Goal: Task Accomplishment & Management: Manage account settings

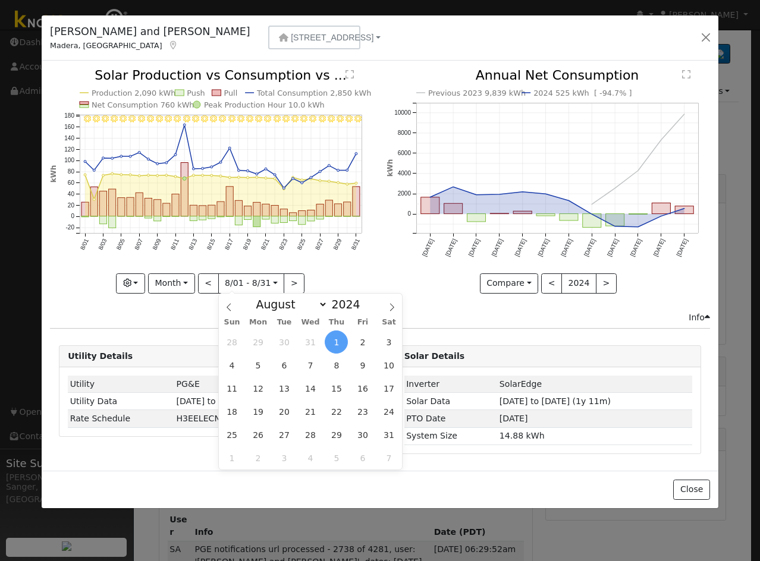
select select "7"
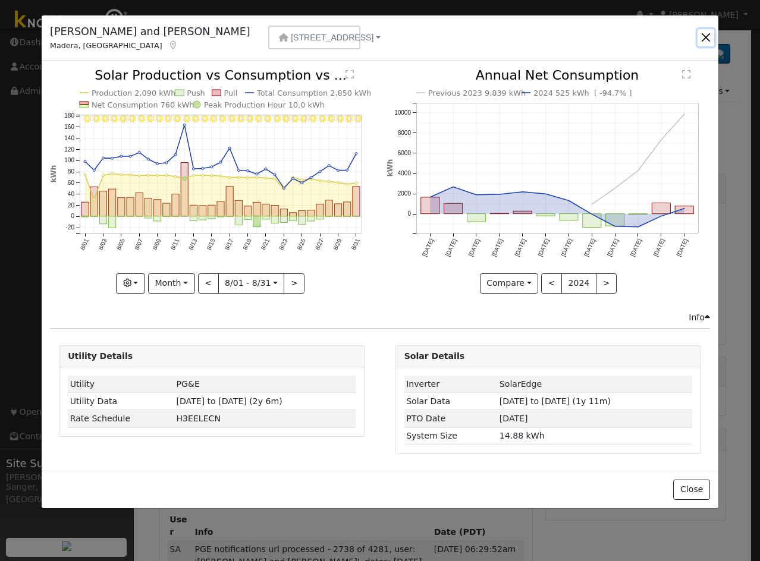
click at [707, 34] on button "button" at bounding box center [705, 37] width 17 height 17
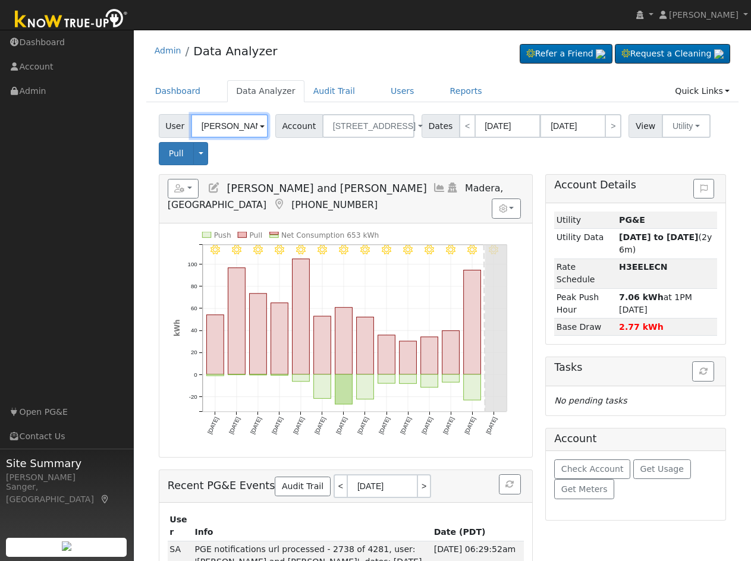
click at [221, 126] on input "[PERSON_NAME] and [PERSON_NAME]" at bounding box center [229, 126] width 77 height 24
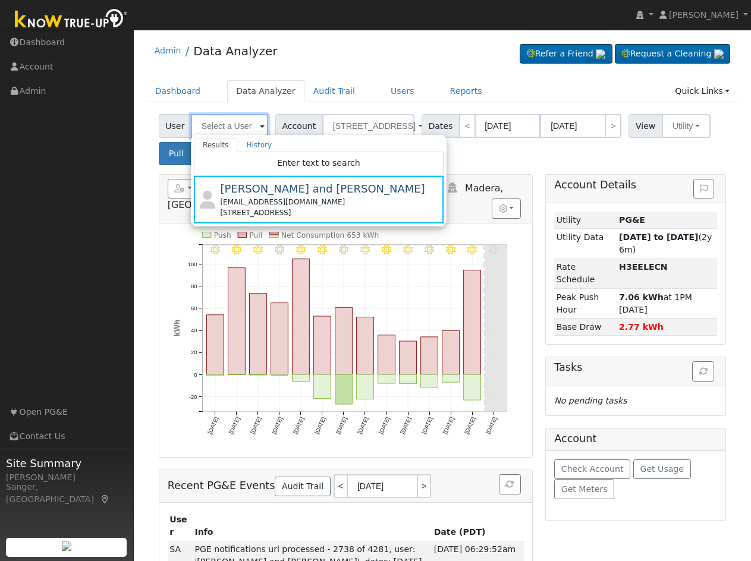
paste input "[PERSON_NAME]"
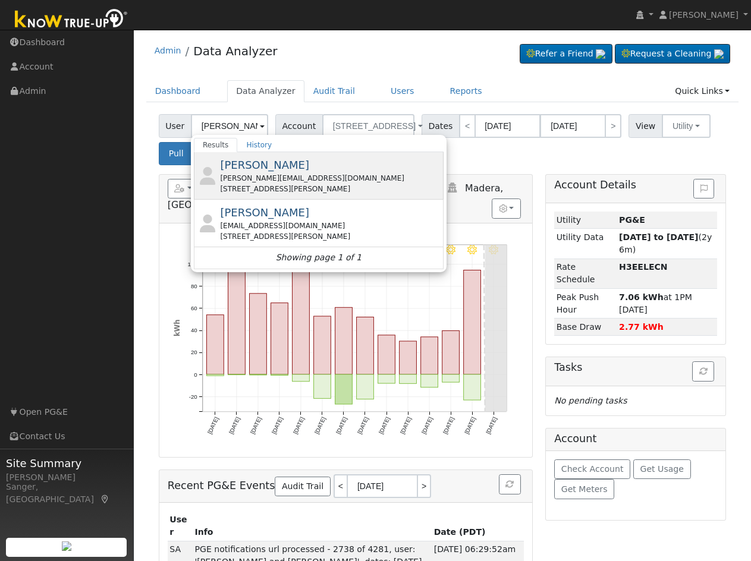
click at [246, 182] on div "[PERSON_NAME][EMAIL_ADDRESS][DOMAIN_NAME]" at bounding box center [330, 178] width 221 height 11
type input "[PERSON_NAME]"
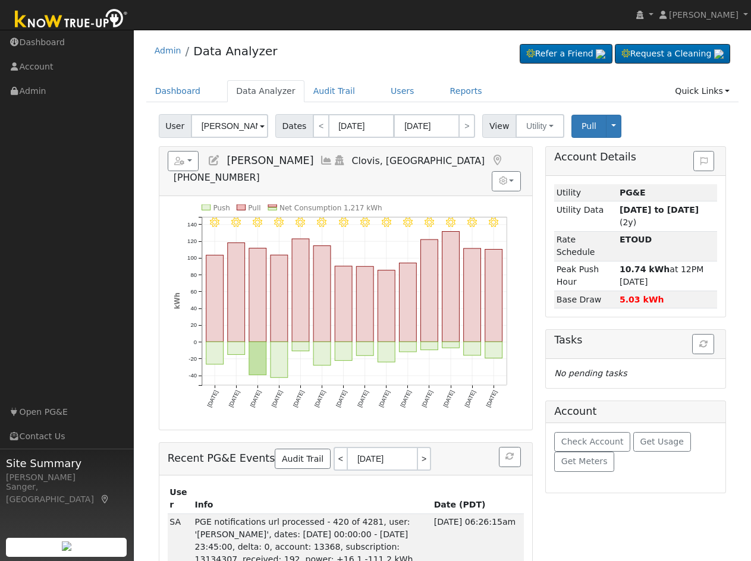
click at [321, 161] on icon at bounding box center [326, 160] width 13 height 11
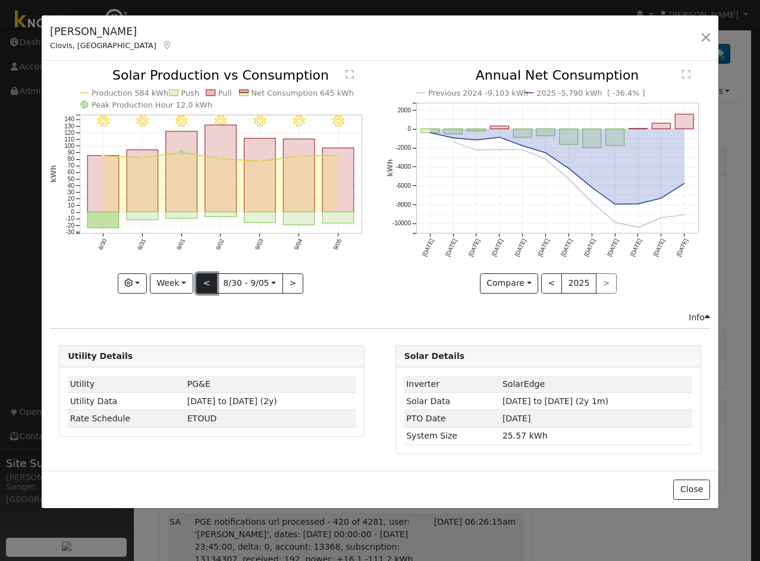
click at [207, 279] on button "<" at bounding box center [206, 283] width 21 height 20
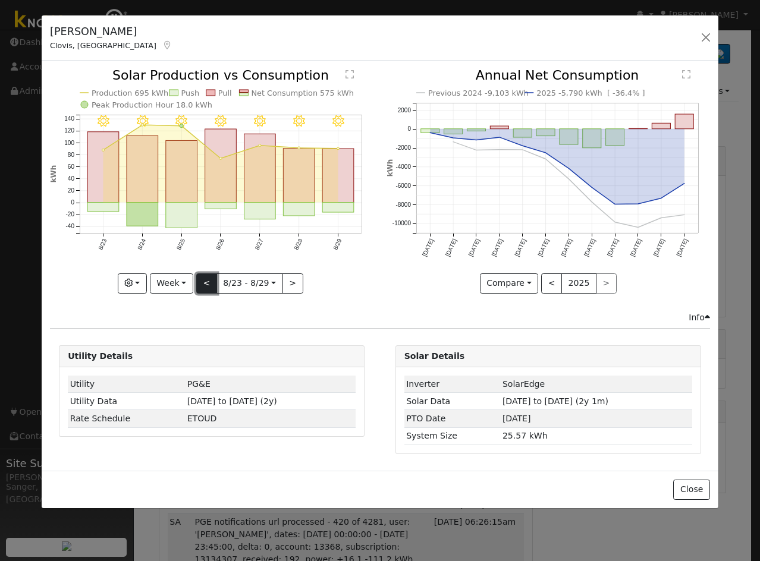
click at [207, 285] on button "<" at bounding box center [206, 283] width 21 height 20
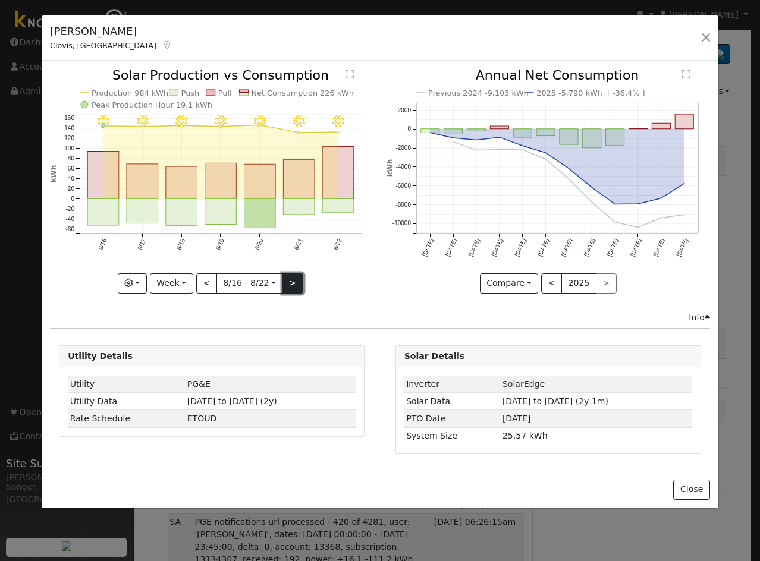
click at [292, 277] on button ">" at bounding box center [292, 283] width 21 height 20
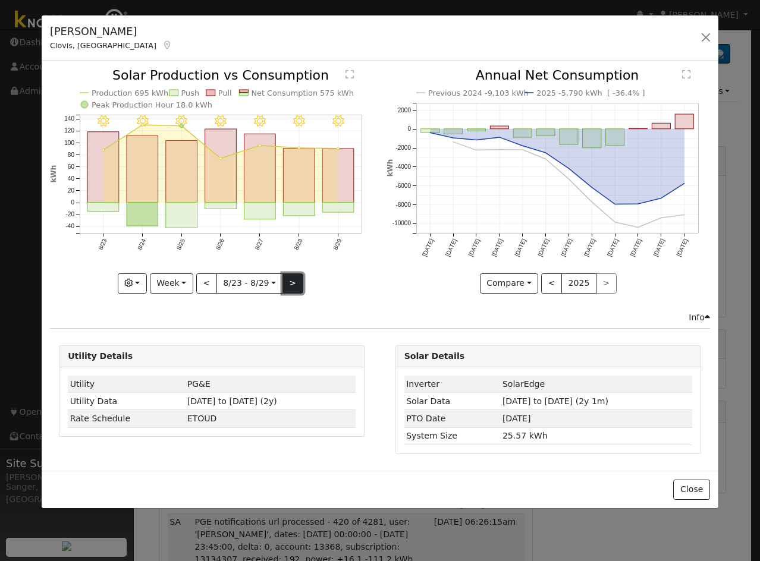
click at [295, 284] on button ">" at bounding box center [292, 283] width 21 height 20
type input "[DATE]"
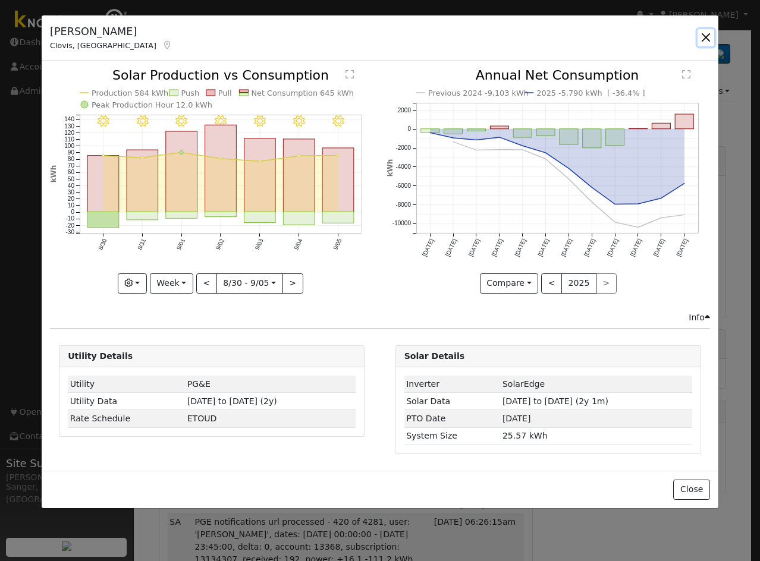
click at [703, 37] on button "button" at bounding box center [705, 37] width 17 height 17
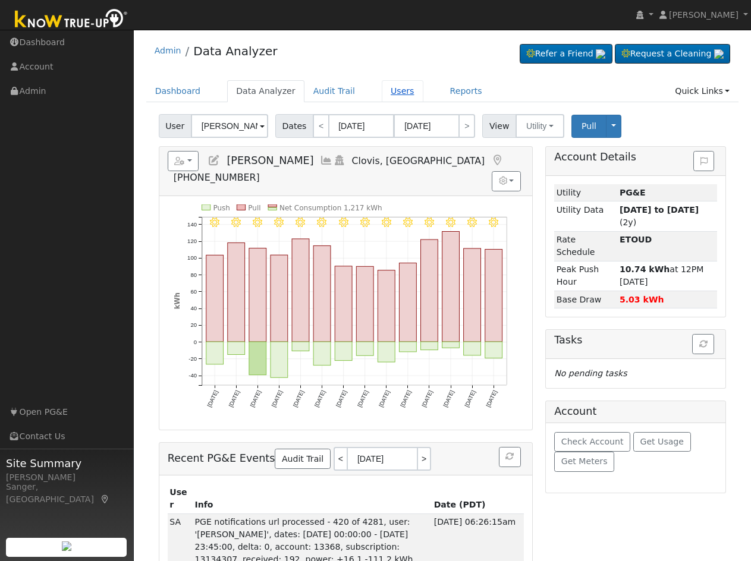
click at [382, 90] on link "Users" at bounding box center [403, 91] width 42 height 22
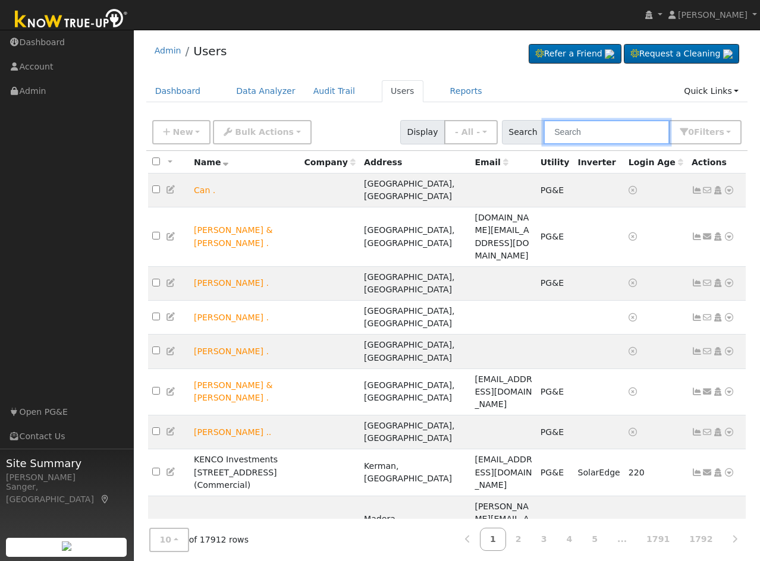
click at [596, 133] on input "text" at bounding box center [606, 132] width 126 height 24
click at [586, 126] on input "text" at bounding box center [606, 132] width 126 height 24
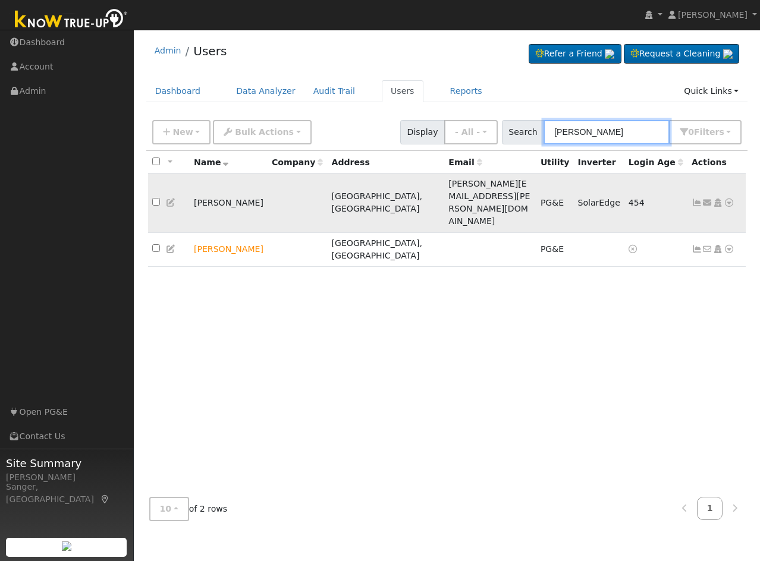
type input "haddad"
click at [726, 199] on icon at bounding box center [729, 203] width 11 height 8
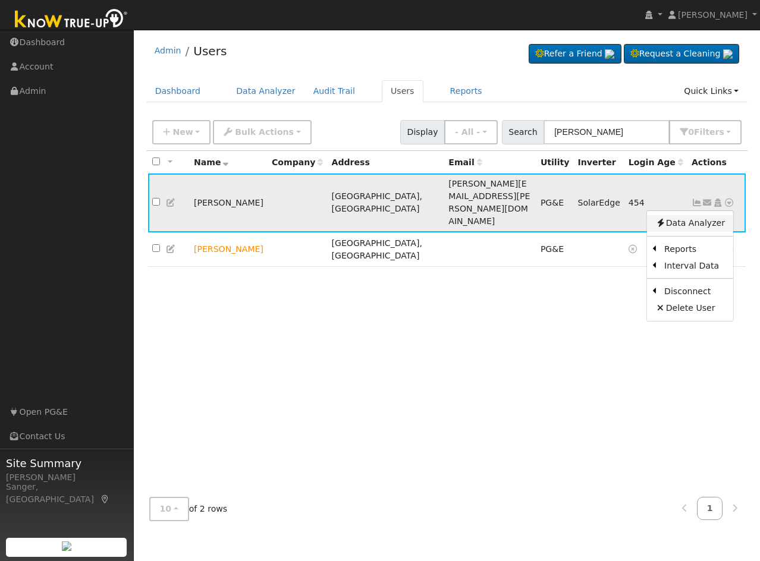
click at [697, 215] on link "Data Analyzer" at bounding box center [690, 223] width 86 height 17
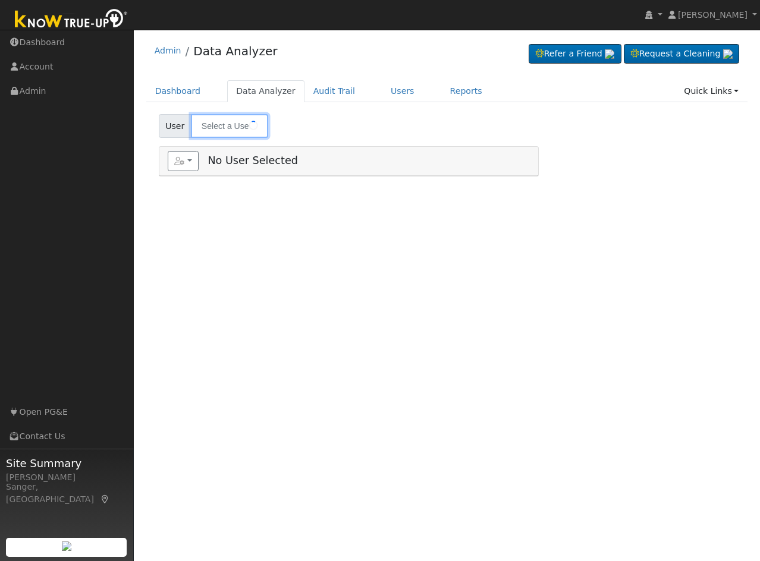
type input "Darlene N Haddad"
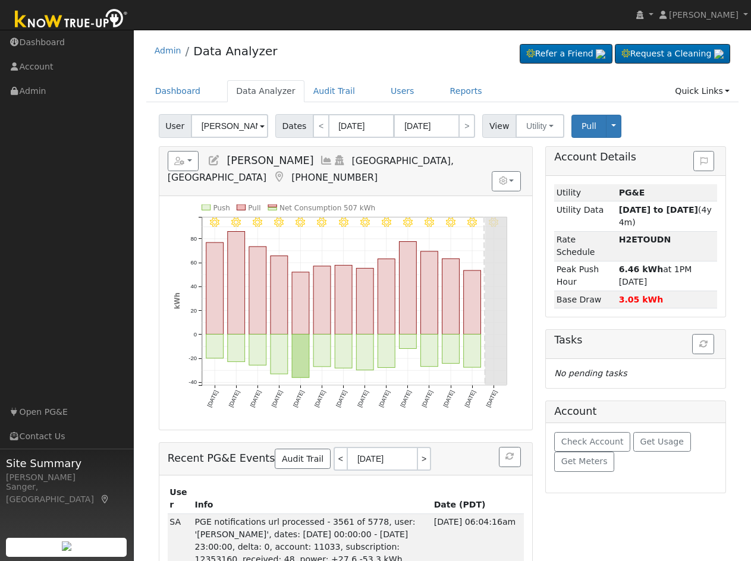
click at [325, 161] on icon at bounding box center [326, 160] width 13 height 11
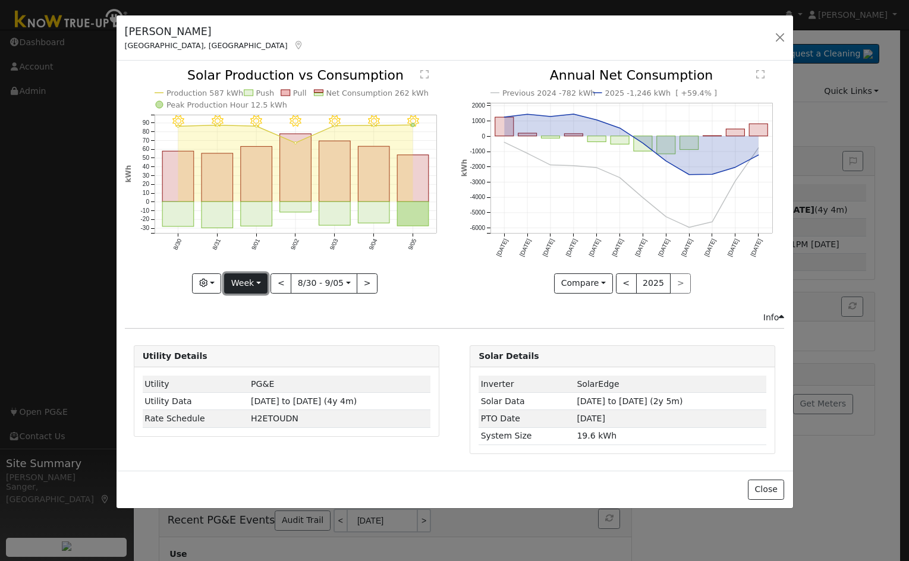
click at [246, 285] on button "Week" at bounding box center [245, 283] width 43 height 20
click at [250, 347] on link "Month" at bounding box center [266, 341] width 83 height 17
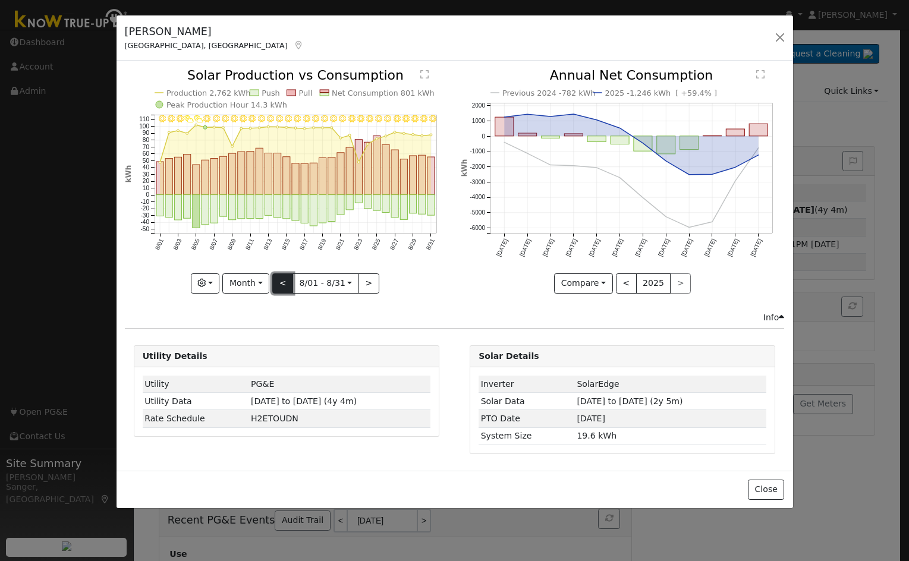
click at [282, 286] on button "<" at bounding box center [282, 283] width 21 height 20
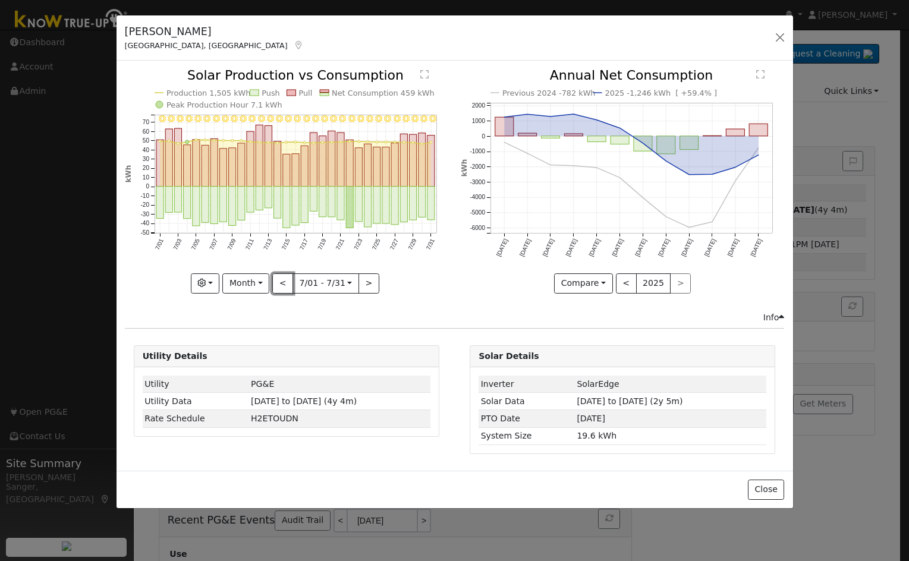
click at [282, 286] on button "<" at bounding box center [282, 283] width 21 height 20
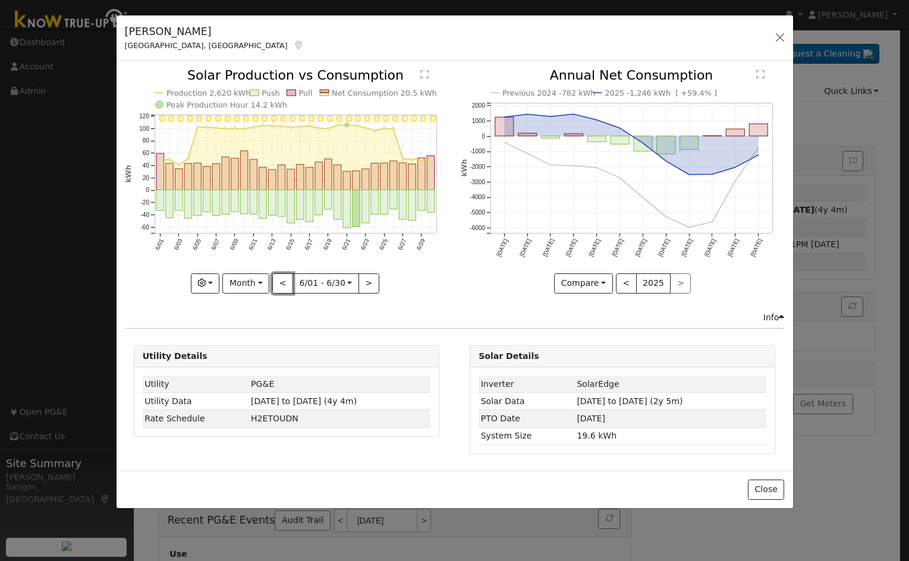
click at [282, 286] on button "<" at bounding box center [282, 283] width 21 height 20
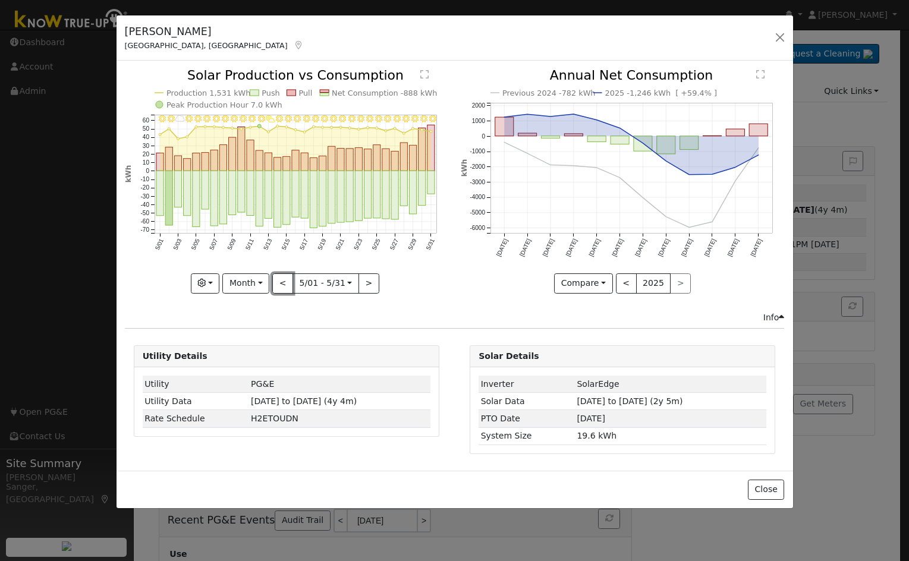
click at [282, 286] on button "<" at bounding box center [282, 283] width 21 height 20
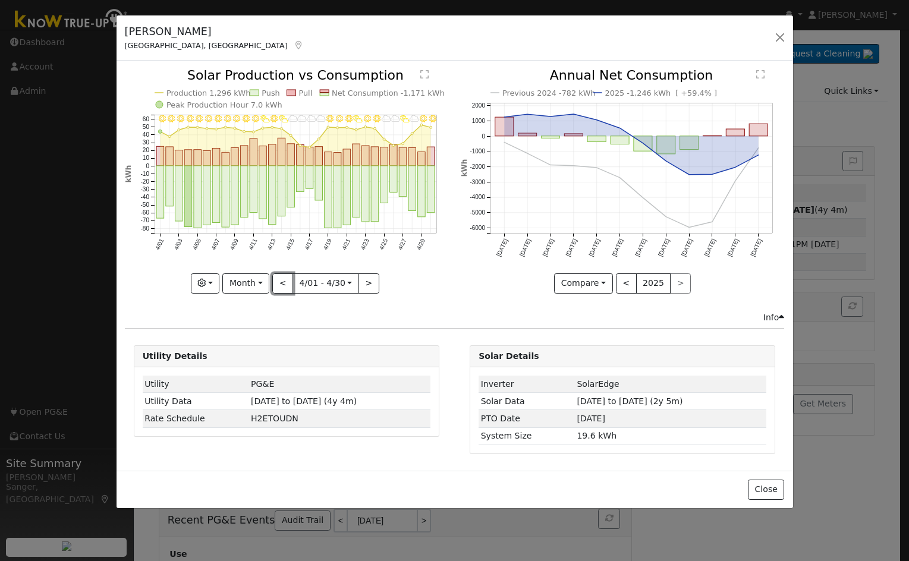
click at [282, 286] on button "<" at bounding box center [282, 283] width 21 height 20
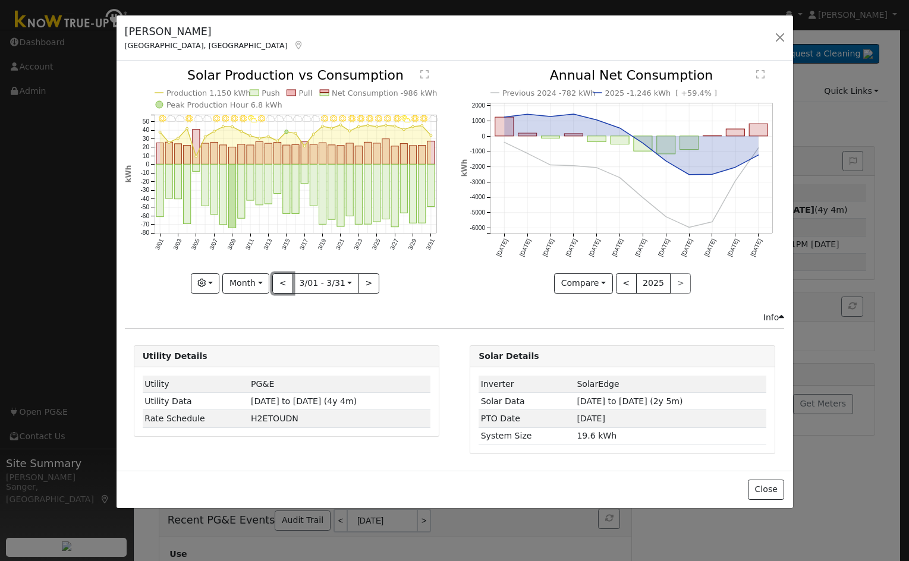
click at [282, 286] on button "<" at bounding box center [282, 283] width 21 height 20
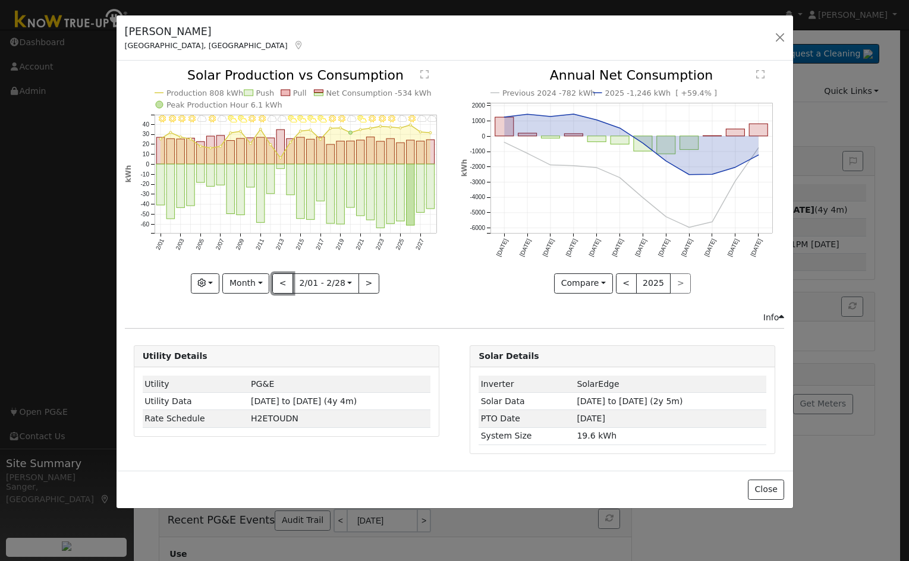
click at [282, 286] on button "<" at bounding box center [282, 283] width 21 height 20
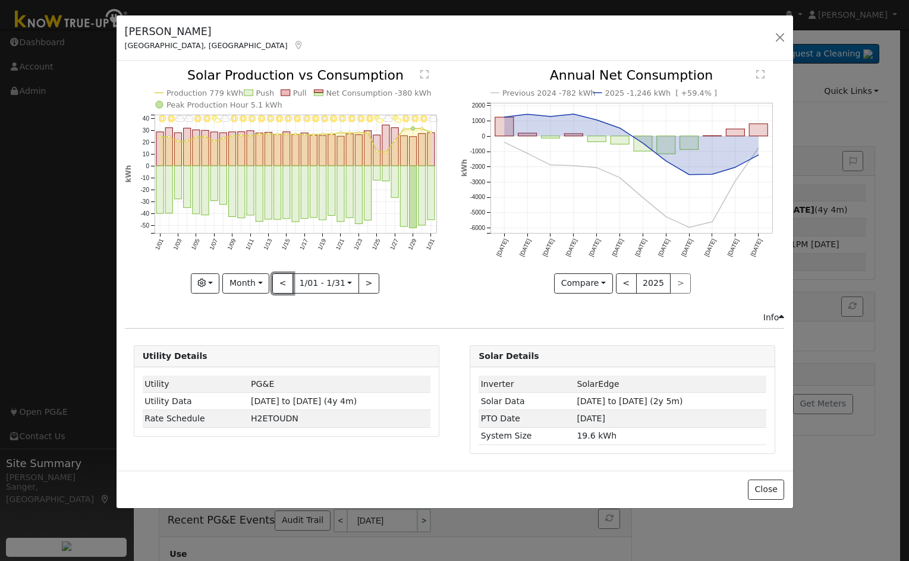
click at [282, 286] on button "<" at bounding box center [282, 283] width 21 height 20
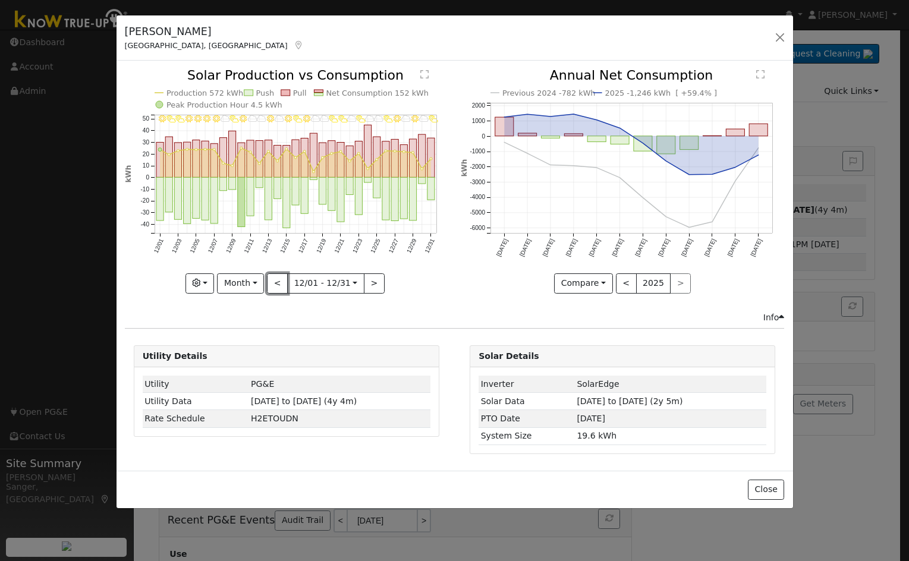
click at [282, 286] on button "<" at bounding box center [277, 283] width 21 height 20
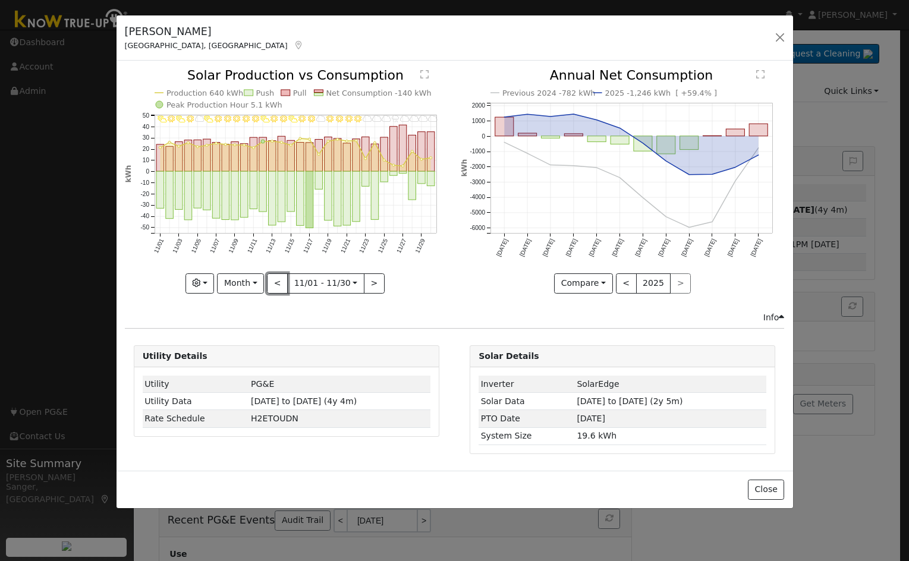
click at [282, 286] on button "<" at bounding box center [277, 283] width 21 height 20
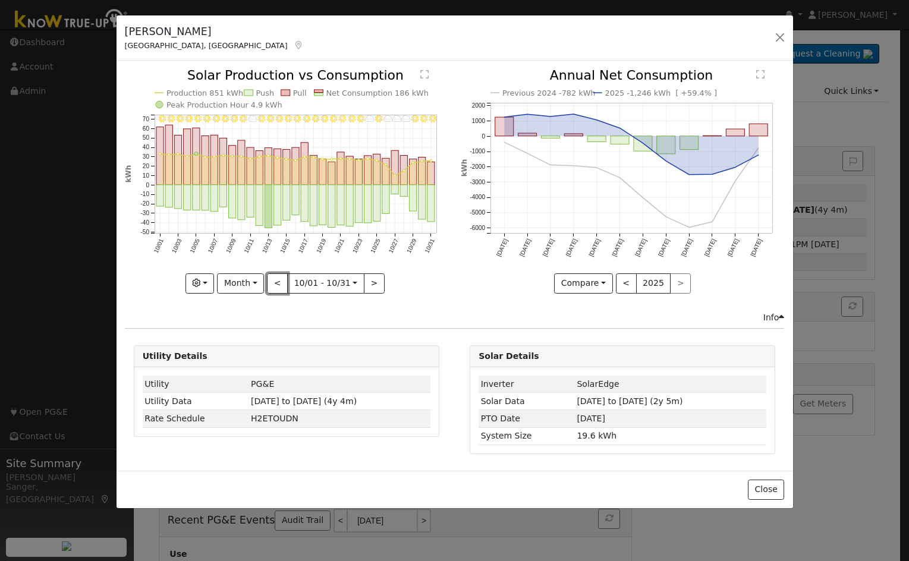
click at [282, 286] on button "<" at bounding box center [277, 283] width 21 height 20
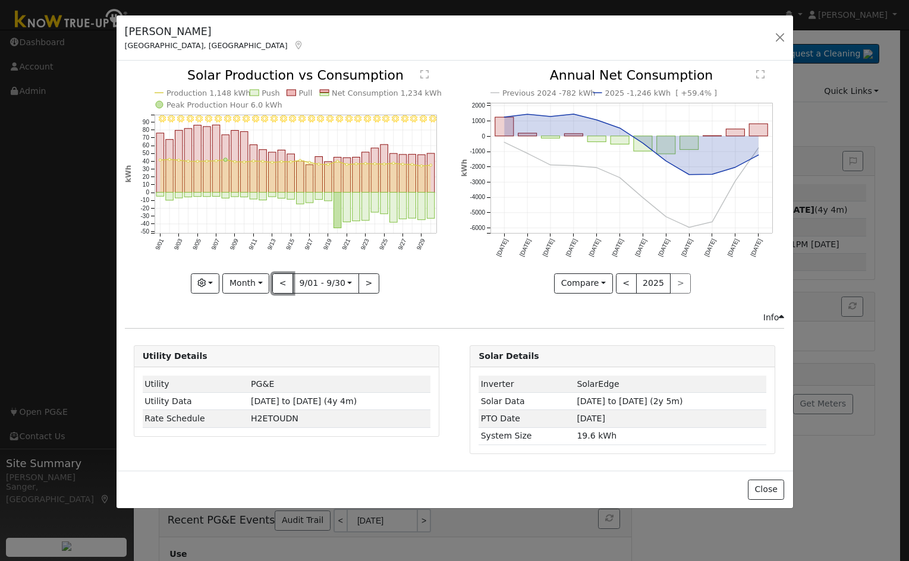
click at [282, 286] on button "<" at bounding box center [282, 283] width 21 height 20
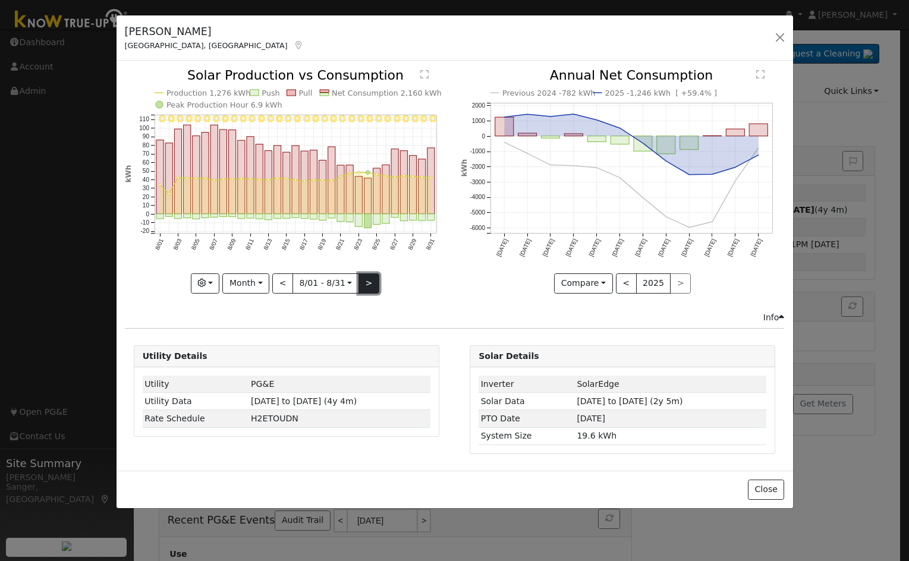
click at [369, 281] on button ">" at bounding box center [368, 283] width 21 height 20
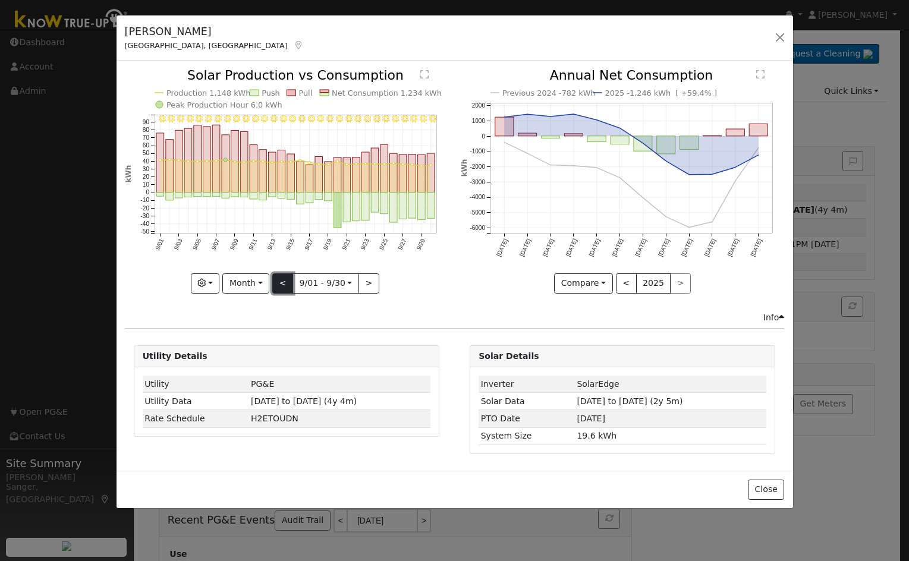
click at [283, 281] on button "<" at bounding box center [282, 283] width 21 height 20
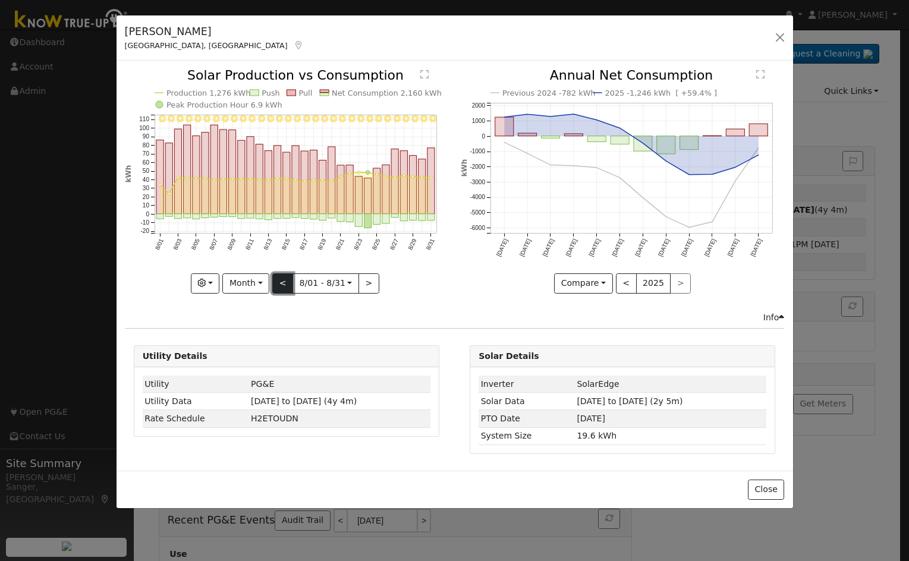
click at [283, 281] on button "<" at bounding box center [282, 283] width 21 height 20
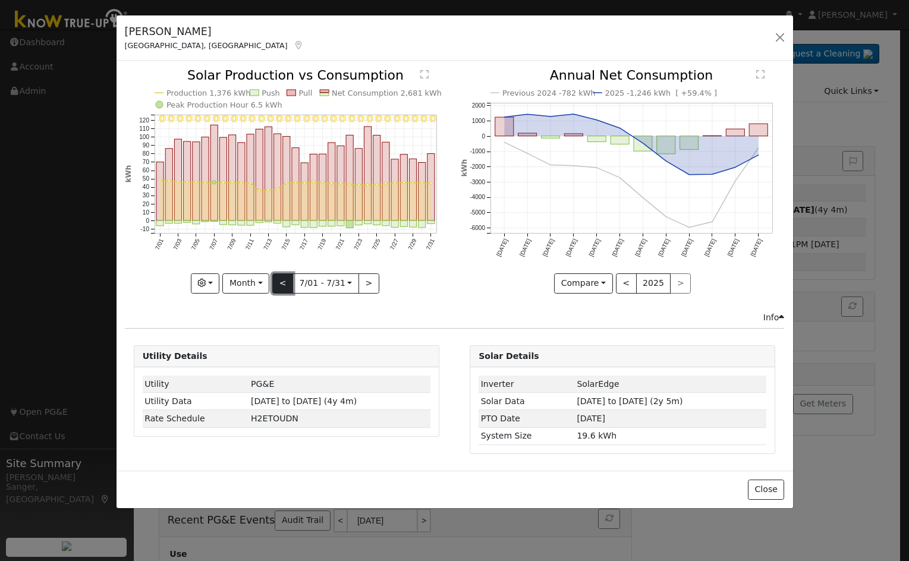
click at [279, 287] on button "<" at bounding box center [282, 283] width 21 height 20
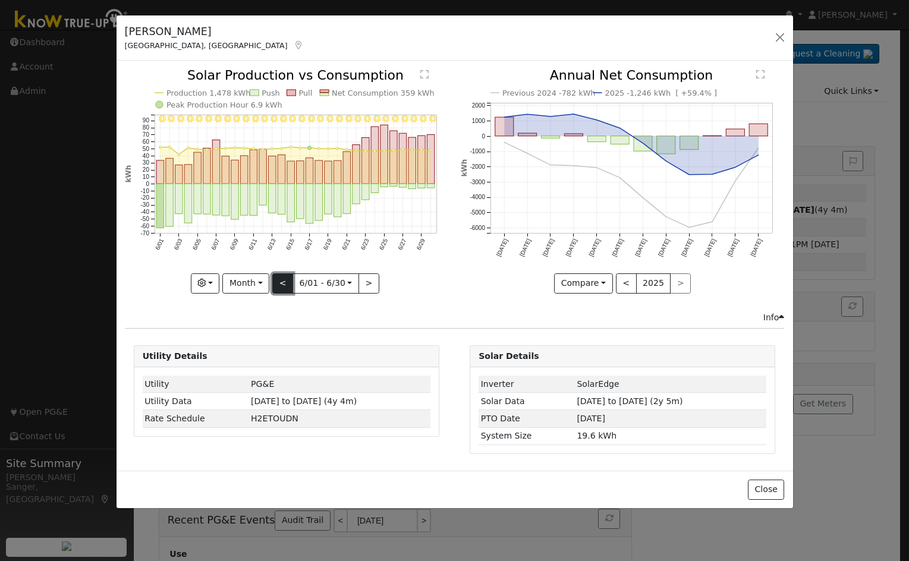
click at [282, 283] on button "<" at bounding box center [282, 283] width 21 height 20
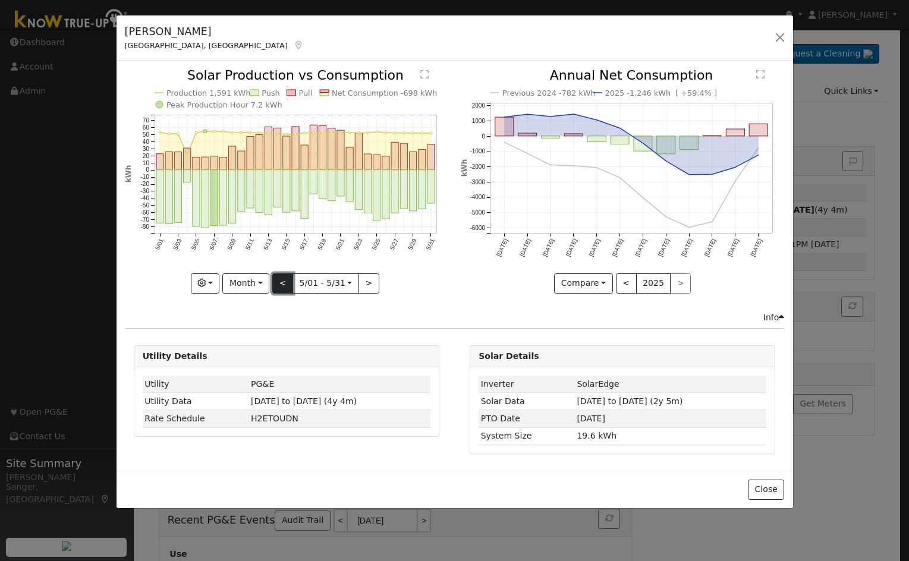
click at [282, 283] on button "<" at bounding box center [282, 283] width 21 height 20
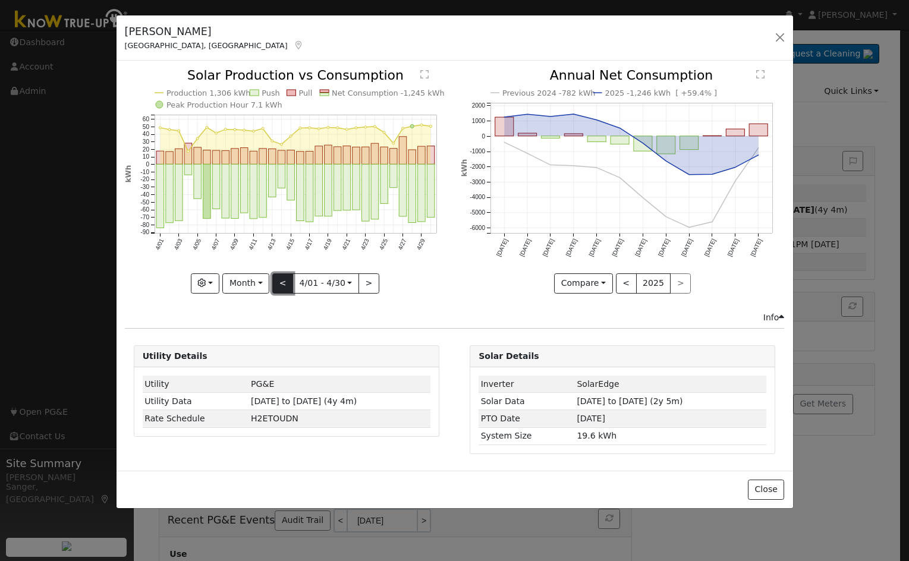
click at [282, 283] on button "<" at bounding box center [282, 283] width 21 height 20
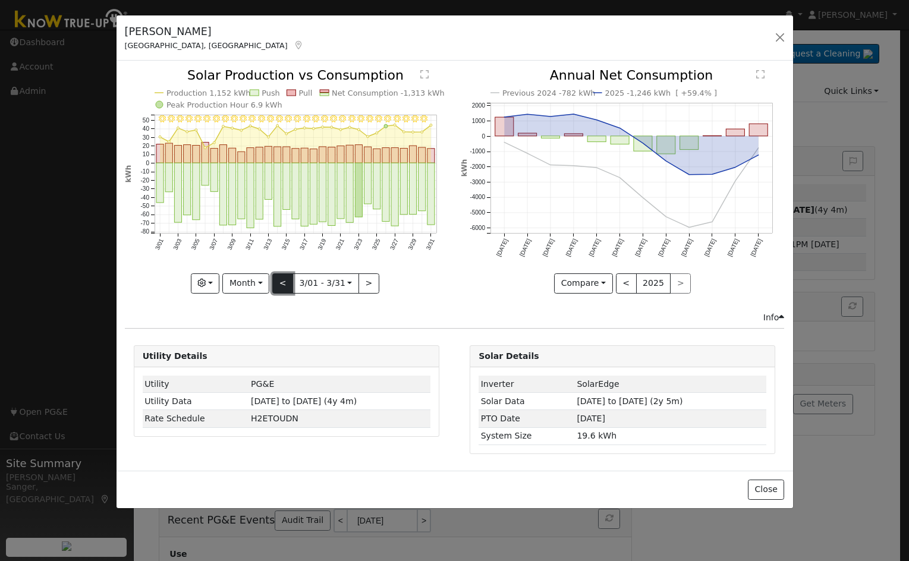
click at [282, 283] on button "<" at bounding box center [282, 283] width 21 height 20
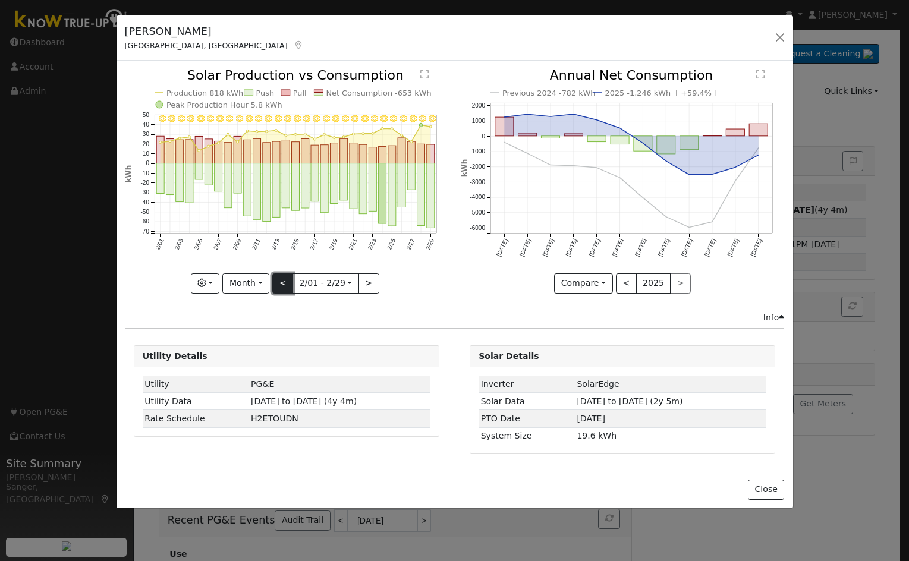
click at [282, 283] on button "<" at bounding box center [282, 283] width 21 height 20
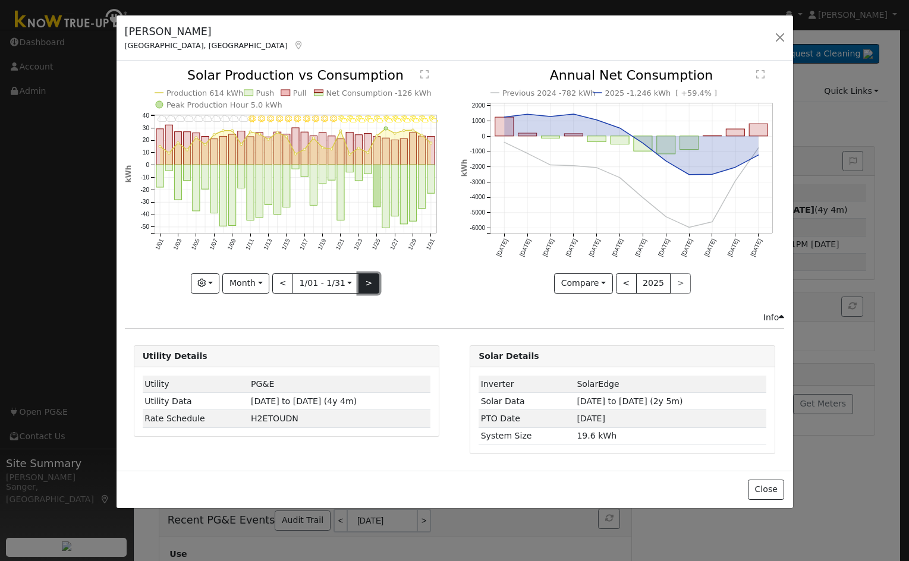
click at [366, 276] on button ">" at bounding box center [368, 283] width 21 height 20
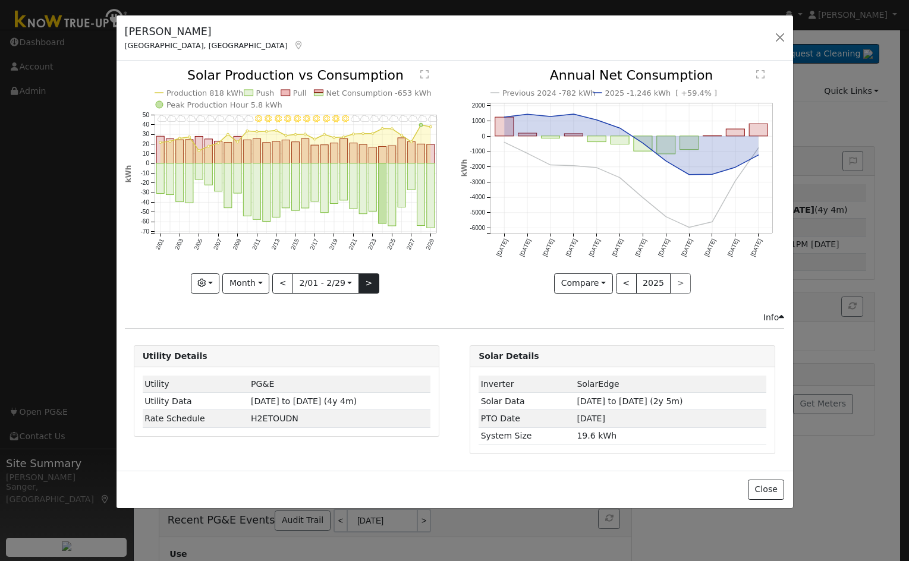
click at [367, 276] on div "2/29 - Cloudy 2/28 - Cloudy 2/27 - Cloudy 2/26 - Cloudy 2/25 - Cloudy 2/24 - Cl…" at bounding box center [286, 181] width 323 height 224
click at [367, 277] on button ">" at bounding box center [368, 283] width 21 height 20
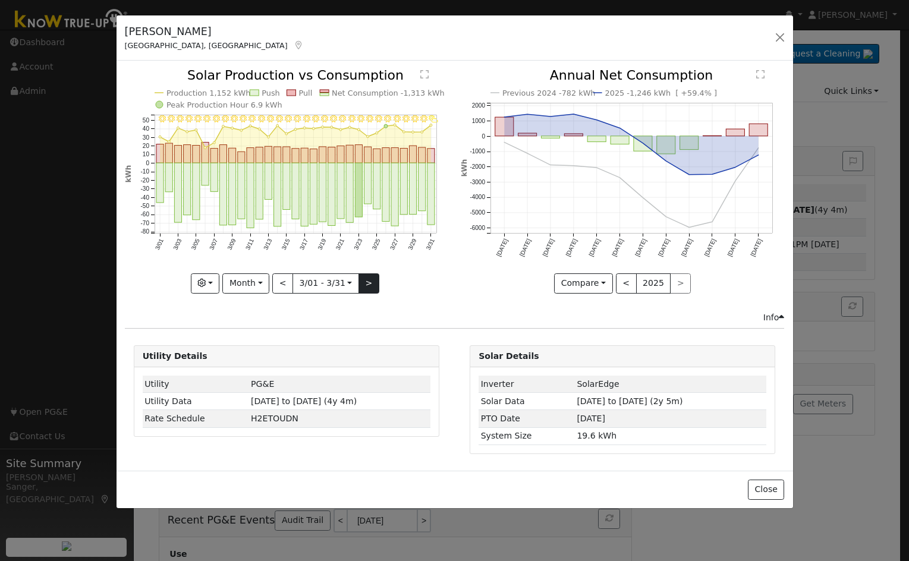
click at [367, 277] on div at bounding box center [286, 181] width 323 height 224
click at [367, 277] on button ">" at bounding box center [368, 283] width 21 height 20
type input "2024-04-01"
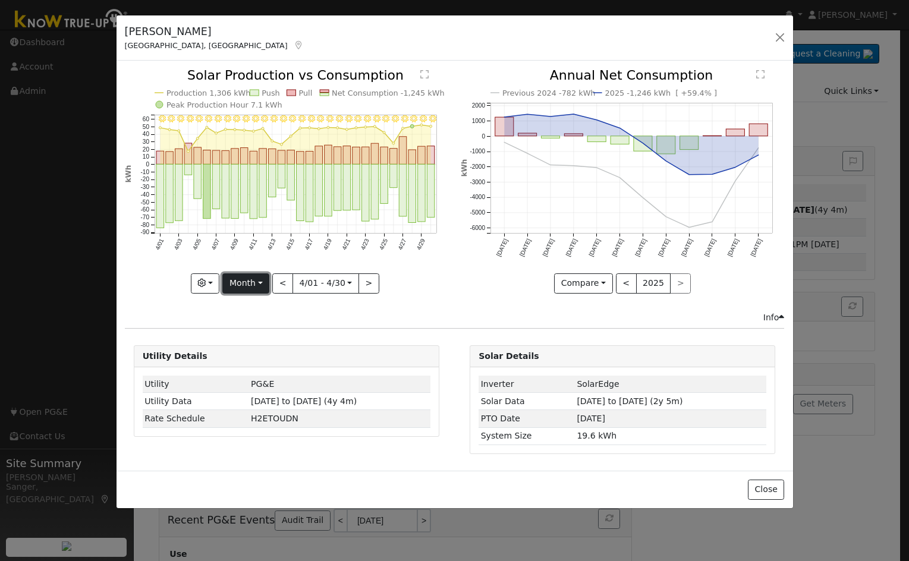
click at [239, 284] on button "Month" at bounding box center [245, 283] width 47 height 20
click at [254, 360] on link "Year" at bounding box center [264, 358] width 83 height 17
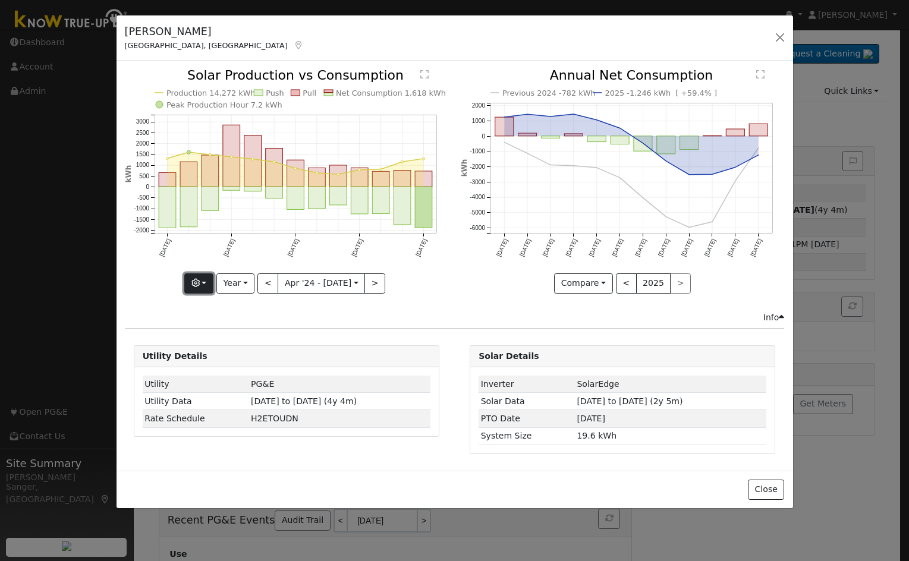
click at [200, 285] on icon "button" at bounding box center [195, 283] width 8 height 8
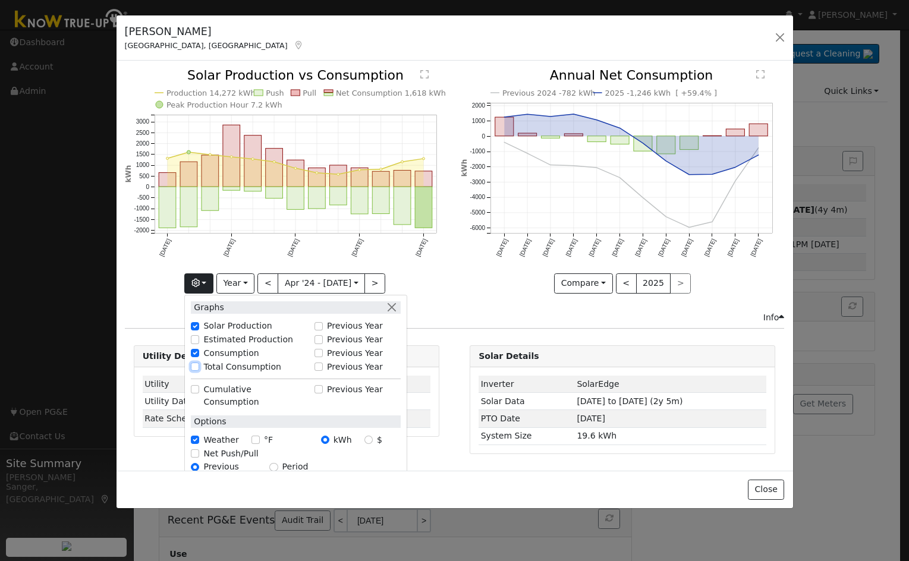
click at [197, 363] on input "Total Consumption" at bounding box center [195, 367] width 8 height 8
checkbox input "true"
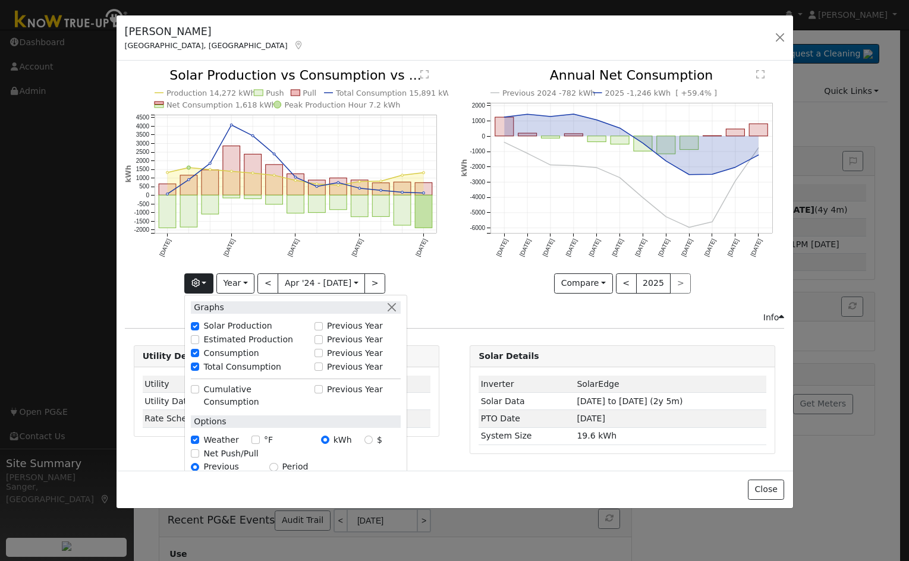
click at [448, 256] on icon "Production 14,272 kWh Push Pull Total Consumption 15,891 kWh Net Consumption 1,…" at bounding box center [286, 180] width 323 height 223
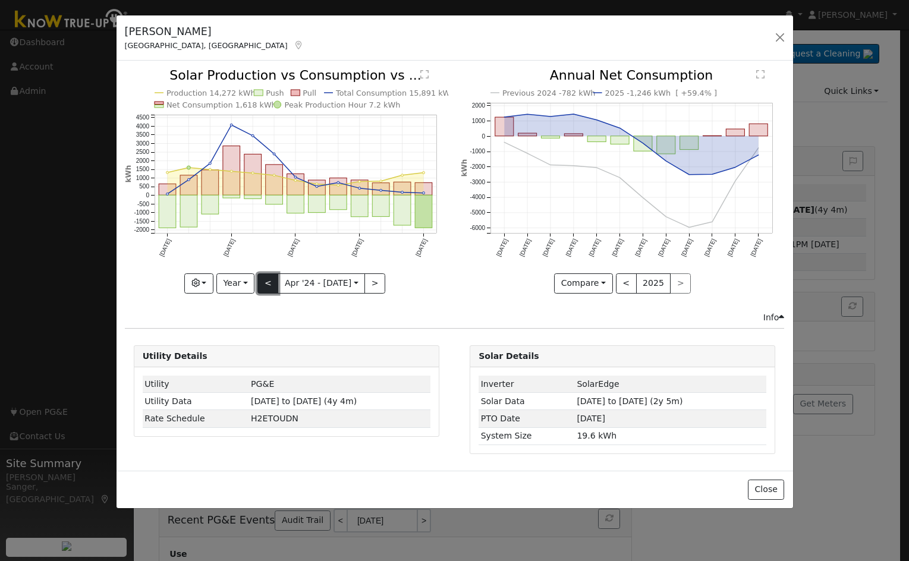
click at [269, 284] on button "<" at bounding box center [267, 283] width 21 height 20
type input "2023-04-01"
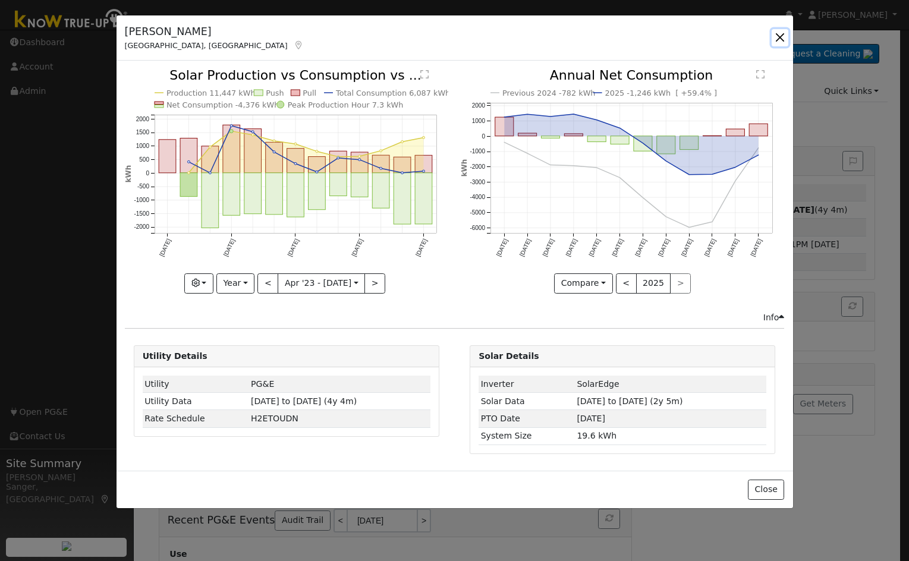
click at [759, 37] on button "button" at bounding box center [780, 37] width 17 height 17
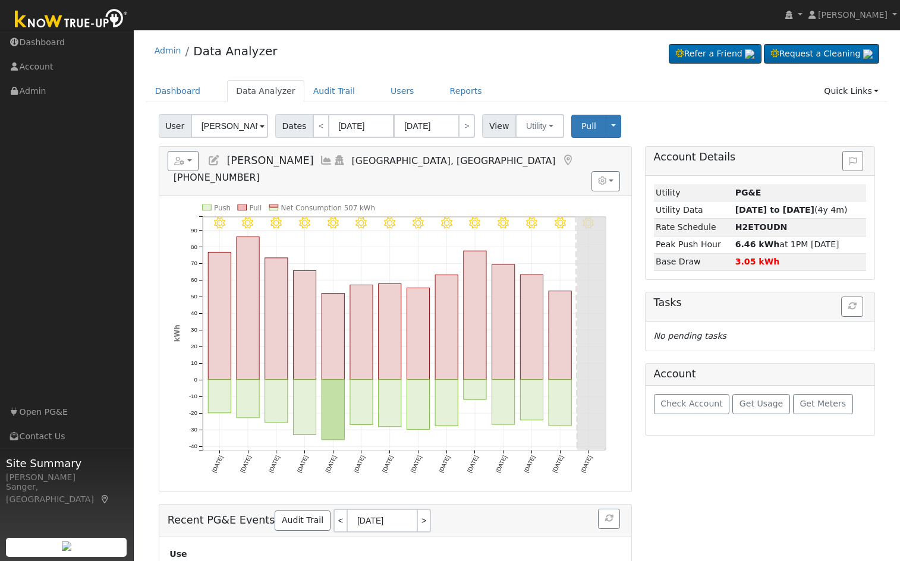
click at [212, 158] on icon at bounding box center [213, 160] width 13 height 11
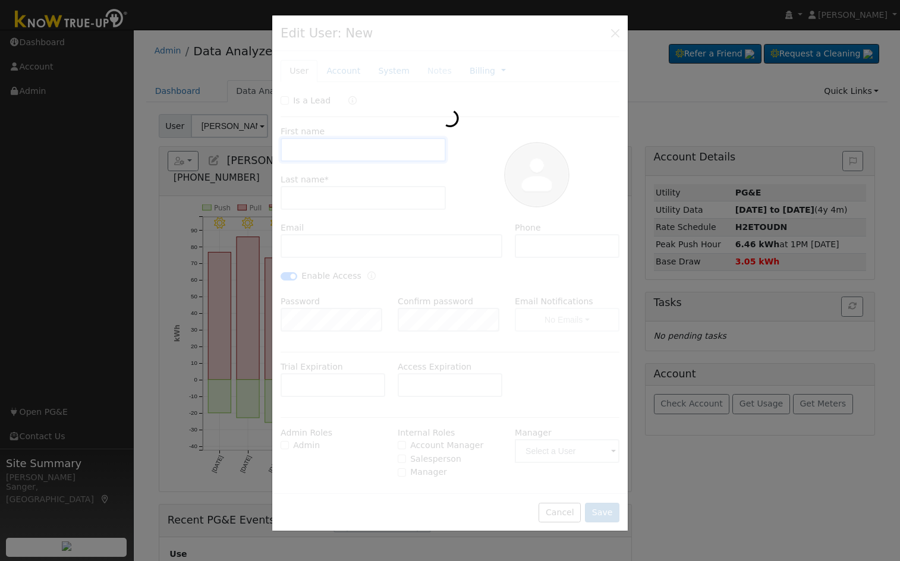
type input "06/13/2028"
type input "05/18/2023"
type input "06/12/2023"
type input "Darlene N"
type input "Haddad"
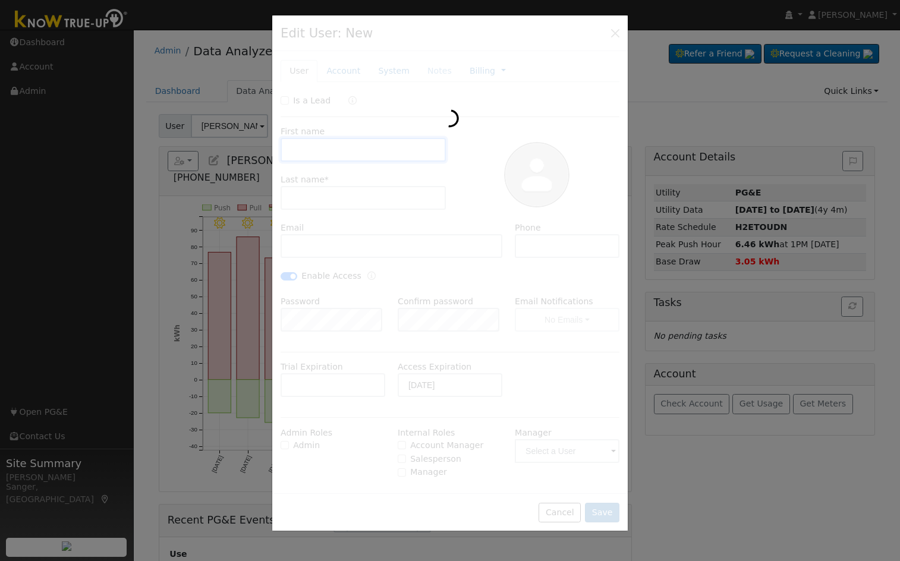
type input "Darlene.Haddad@yahoo.com"
type input "(661) 205-7098"
checkbox input "true"
type input "Pacific Gas & Electric"
type input "SolarEdge"
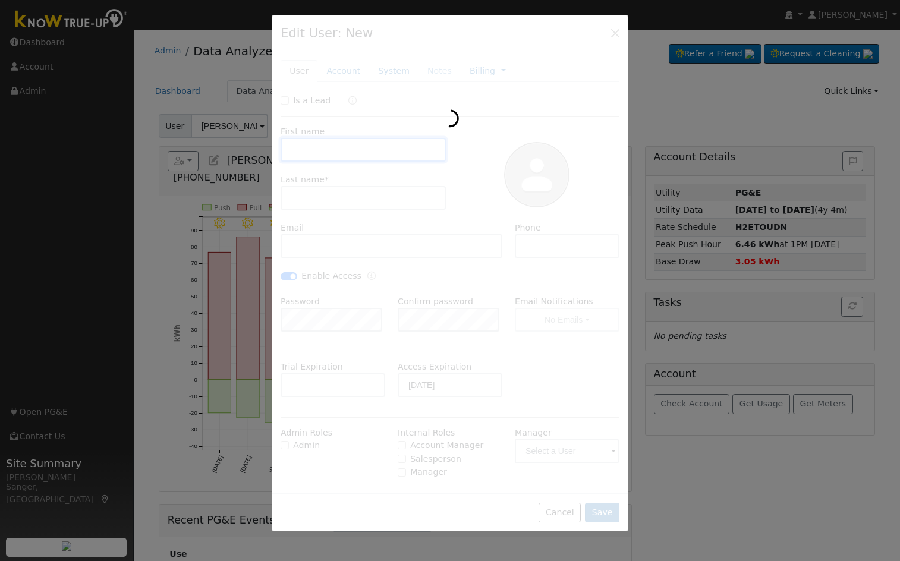
type input "19.6"
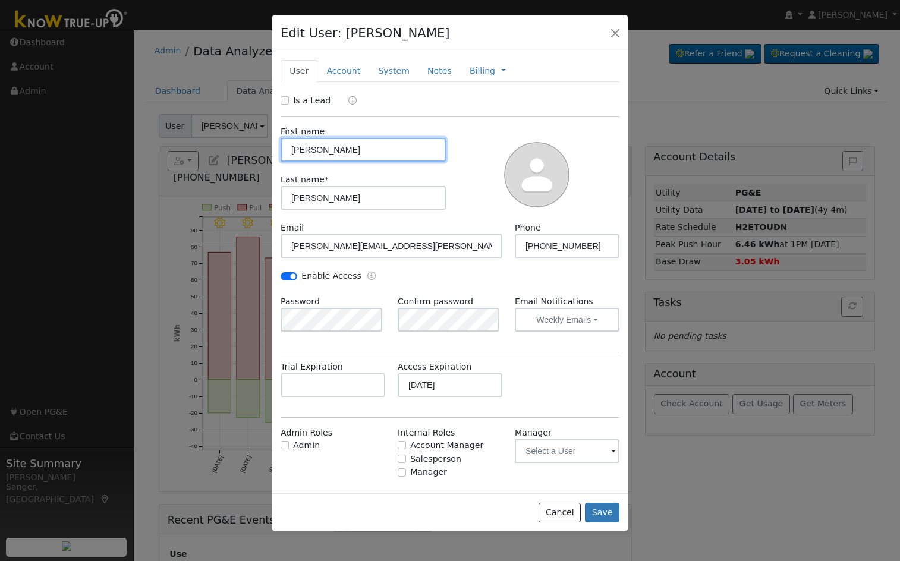
type input "PG&E"
type input "SolarEdge"
click at [382, 69] on link "System" at bounding box center [393, 71] width 49 height 22
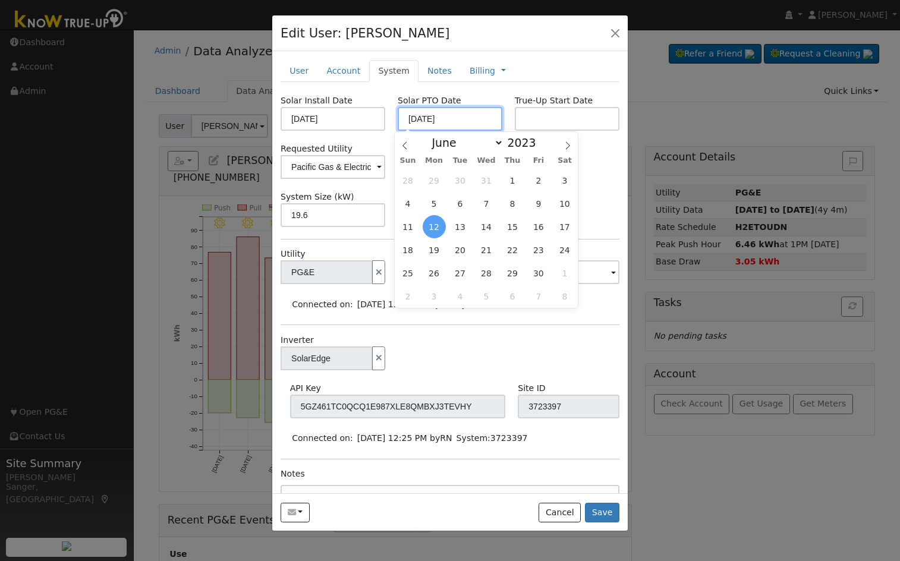
drag, startPoint x: 455, startPoint y: 117, endPoint x: 393, endPoint y: 124, distance: 62.8
click at [393, 124] on div "Solar PTO Date 06/12/2023" at bounding box center [450, 113] width 117 height 36
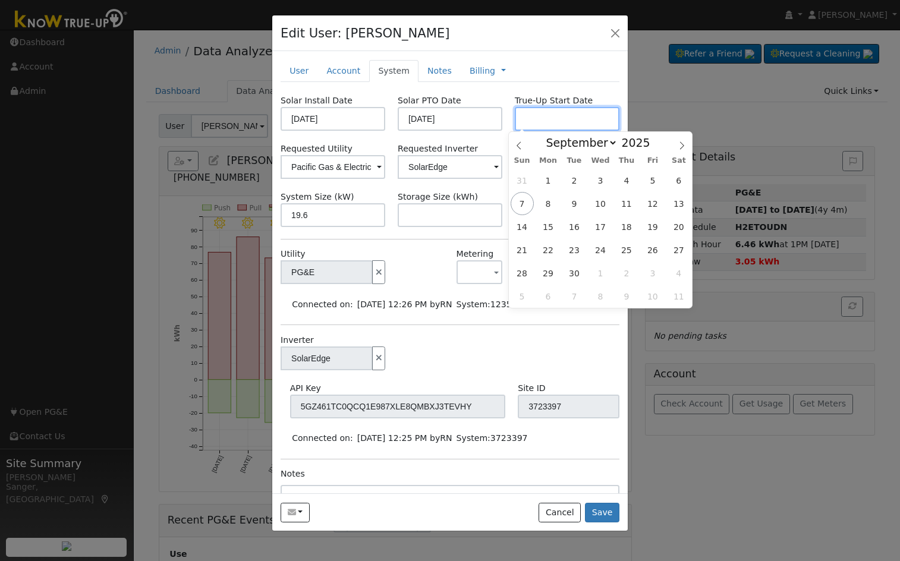
click at [534, 109] on input "text" at bounding box center [567, 119] width 105 height 24
paste input "06/12/2023"
type input "06/12/2023"
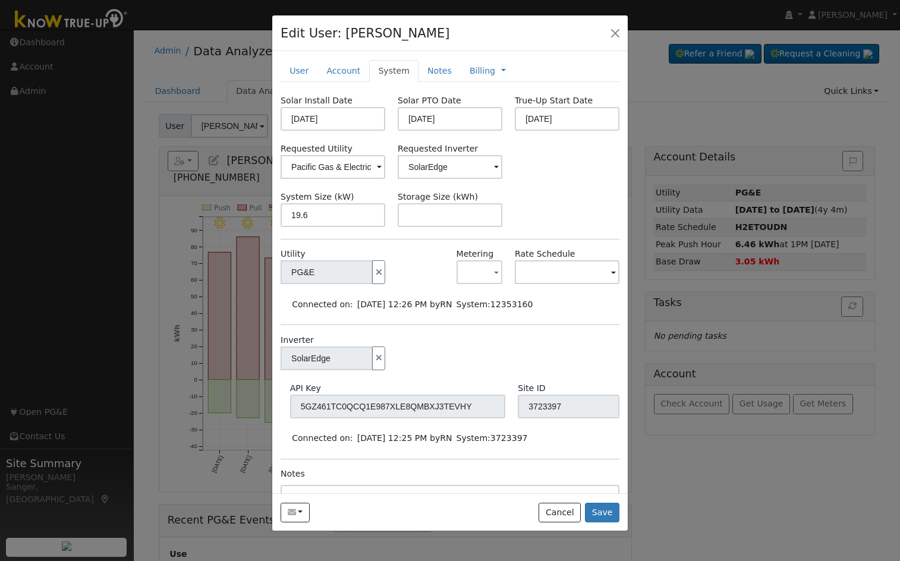
click at [554, 344] on div "Inverter SolarEdge" at bounding box center [450, 358] width 351 height 48
click at [608, 515] on button "Save" at bounding box center [602, 513] width 34 height 20
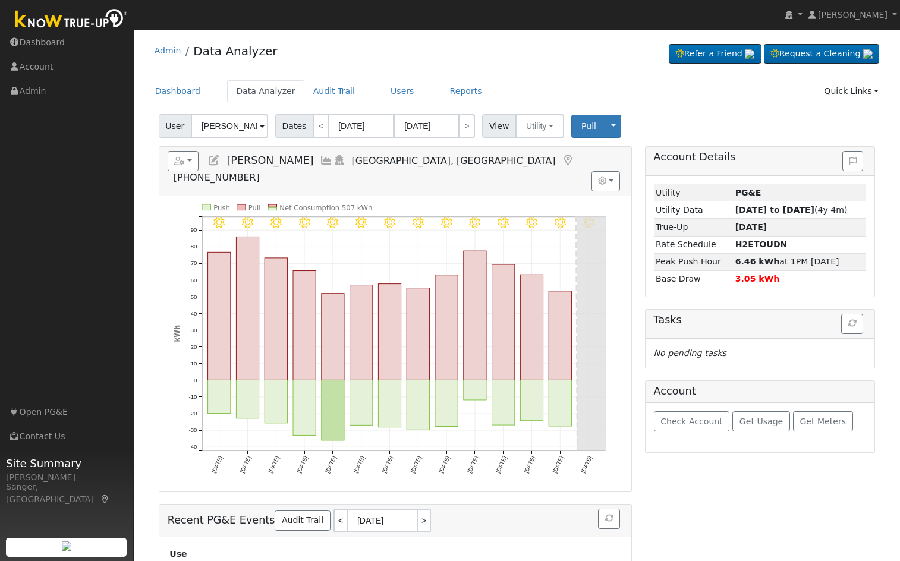
click at [326, 159] on icon at bounding box center [326, 160] width 13 height 11
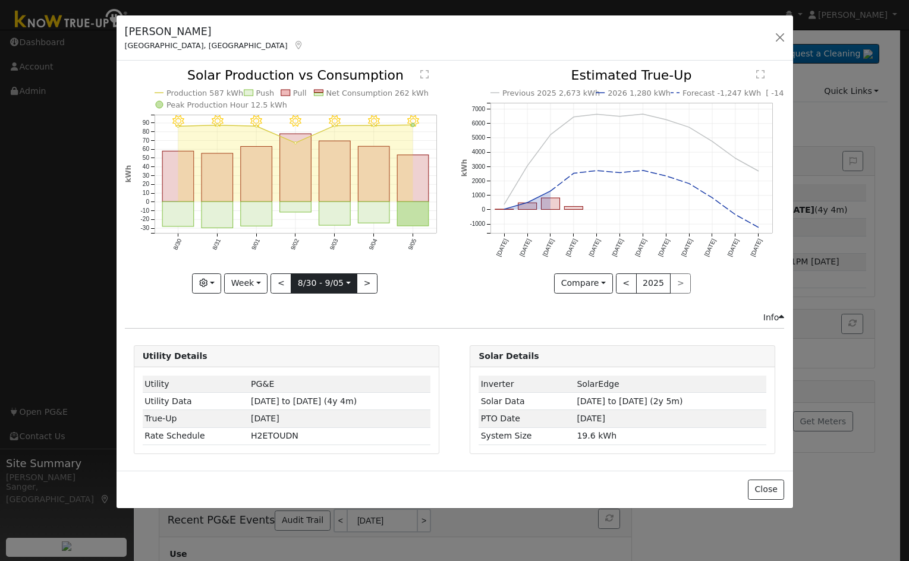
click at [305, 281] on input "[DATE]" at bounding box center [323, 283] width 65 height 19
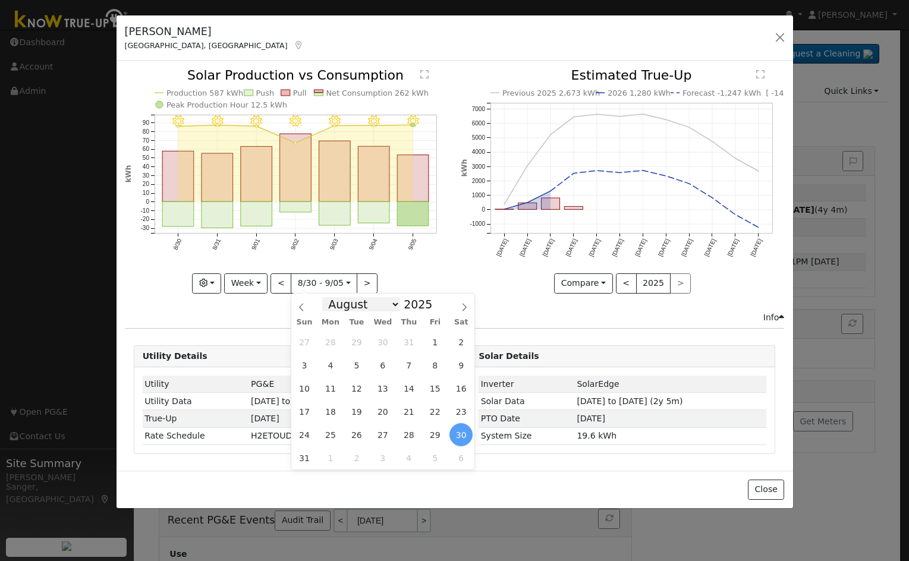
click at [343, 304] on select "January February March April May June July August September October November De…" at bounding box center [361, 304] width 78 height 14
select select "5"
click at [332, 297] on select "January February March April May June July August September October November De…" at bounding box center [361, 304] width 78 height 14
click at [620, 283] on button "<" at bounding box center [626, 283] width 21 height 20
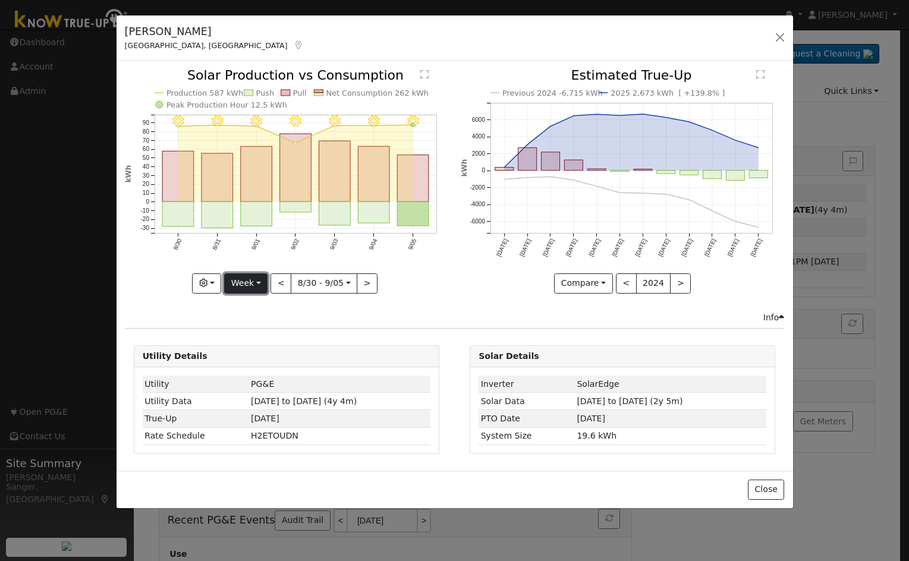
click at [251, 282] on button "Week" at bounding box center [245, 283] width 43 height 20
click at [246, 375] on link "Custom" at bounding box center [266, 375] width 83 height 17
click at [260, 285] on button "<" at bounding box center [259, 283] width 21 height 20
type input "[DATE]"
type input "2025-08-29"
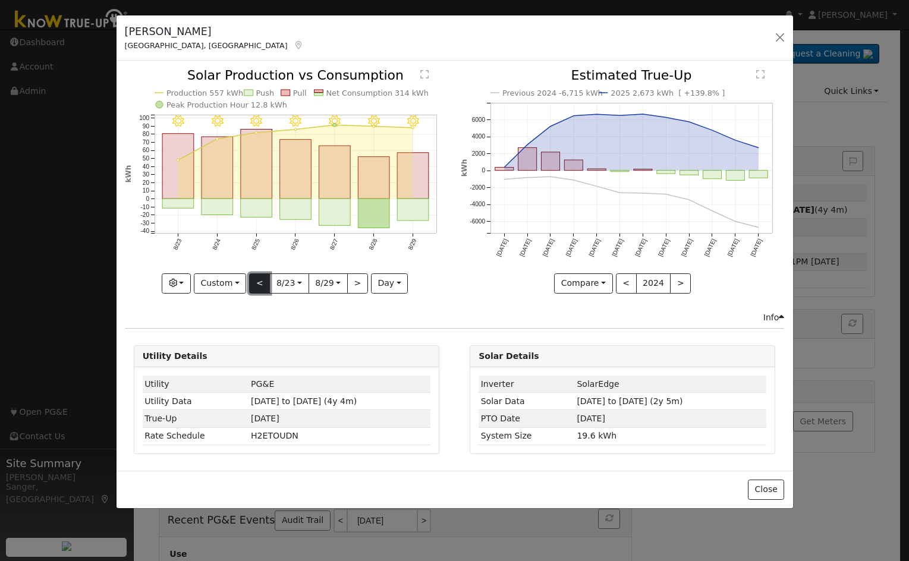
click at [260, 285] on button "<" at bounding box center [259, 283] width 21 height 20
type input "[DATE]"
type input "2025-08-22"
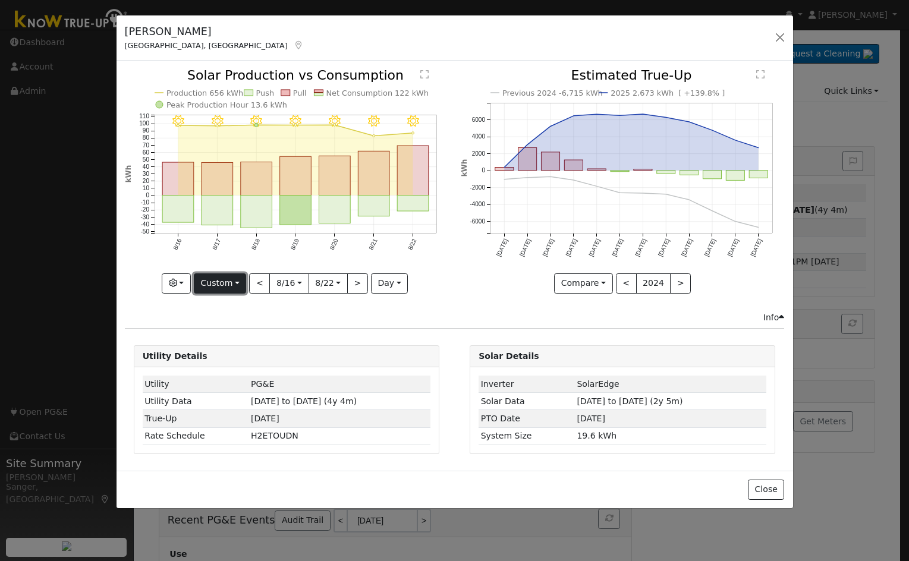
click at [215, 278] on button "Custom" at bounding box center [220, 283] width 53 height 20
click at [221, 370] on link "Custom" at bounding box center [235, 375] width 83 height 17
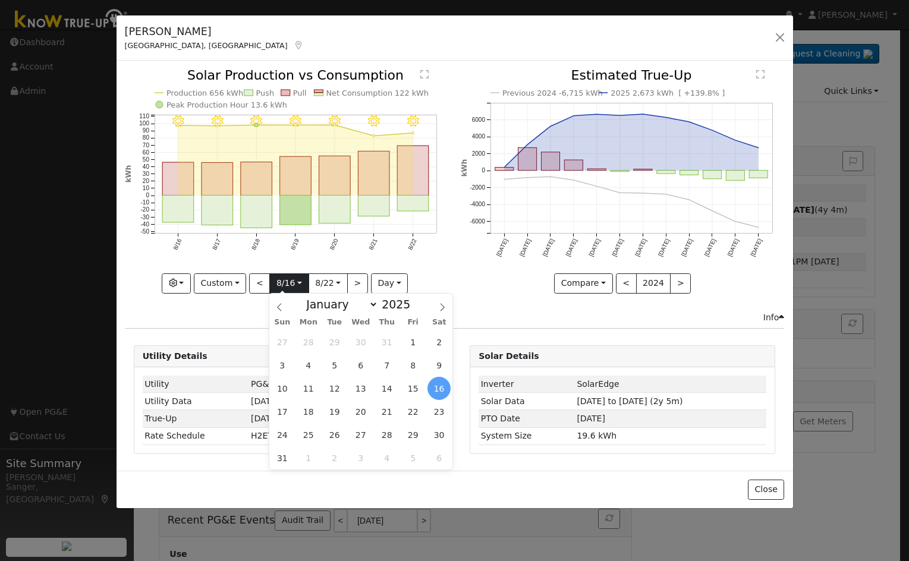
click at [278, 282] on input "[DATE]" at bounding box center [289, 283] width 38 height 19
click at [330, 300] on select "January February March April May June July August September October November De…" at bounding box center [339, 304] width 78 height 14
select select "5"
click at [310, 297] on select "January February March April May June July August September October November De…" at bounding box center [339, 304] width 78 height 14
click at [386, 363] on span "12" at bounding box center [386, 365] width 23 height 23
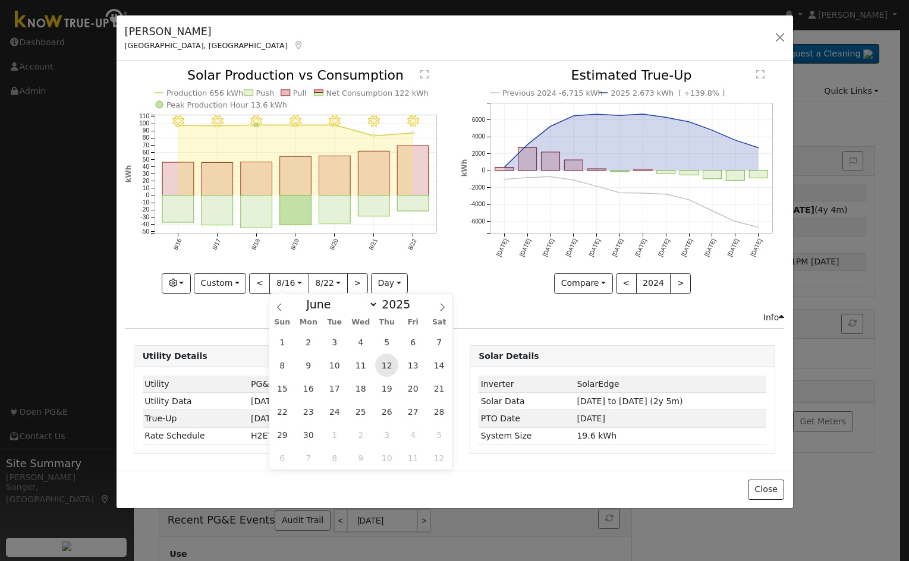
type input "2025-06-12"
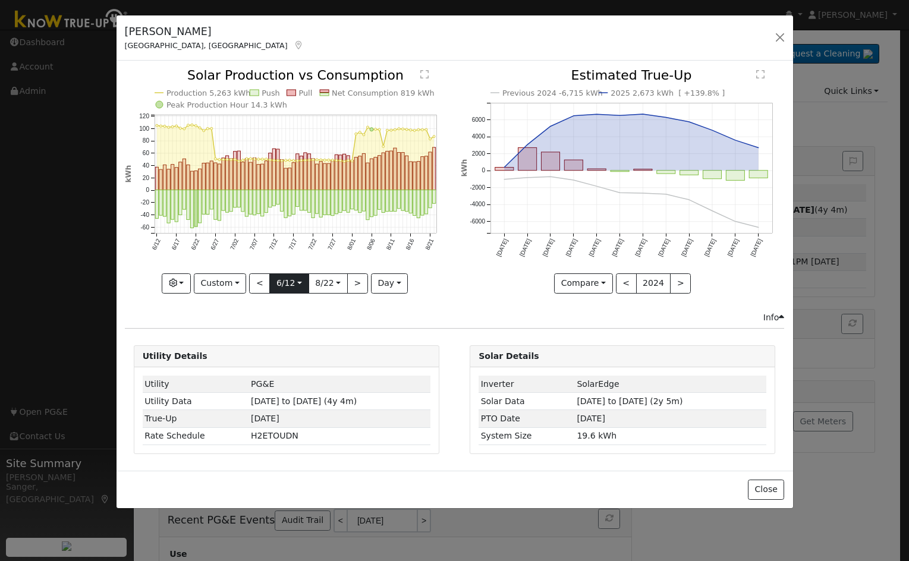
click at [285, 284] on input "2025-06-12" at bounding box center [289, 283] width 38 height 19
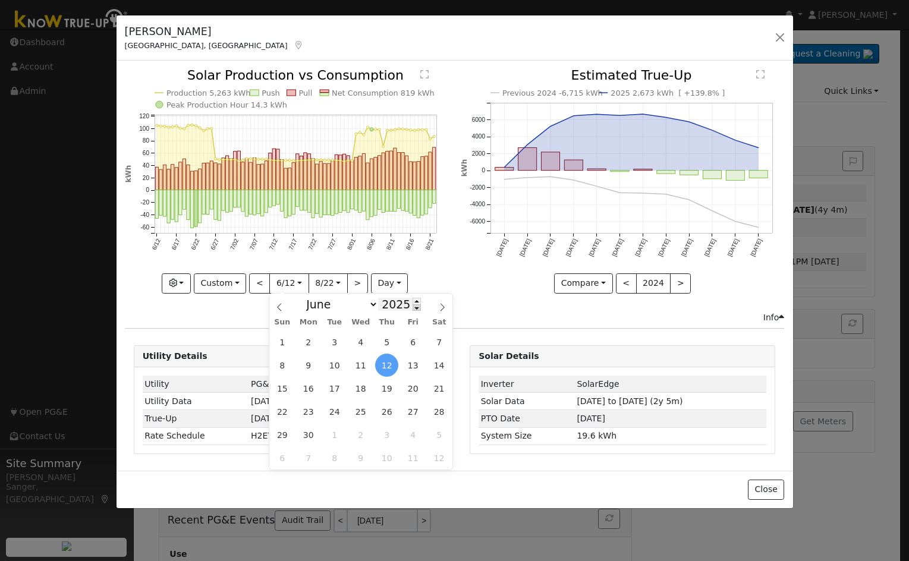
click at [413, 308] on span at bounding box center [417, 307] width 8 height 7
type input "2024"
click at [363, 388] on span "12" at bounding box center [360, 388] width 23 height 23
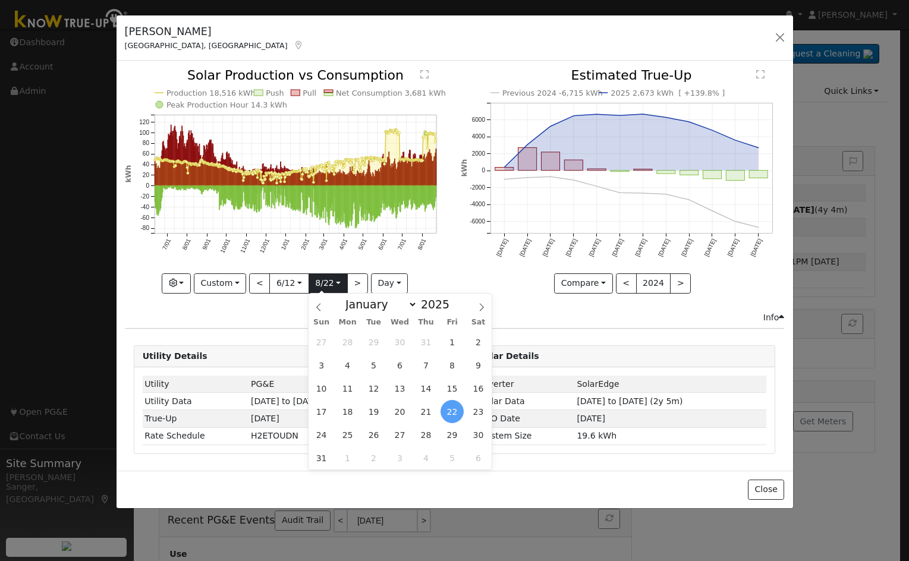
click at [328, 287] on input "2025-08-22" at bounding box center [328, 283] width 38 height 19
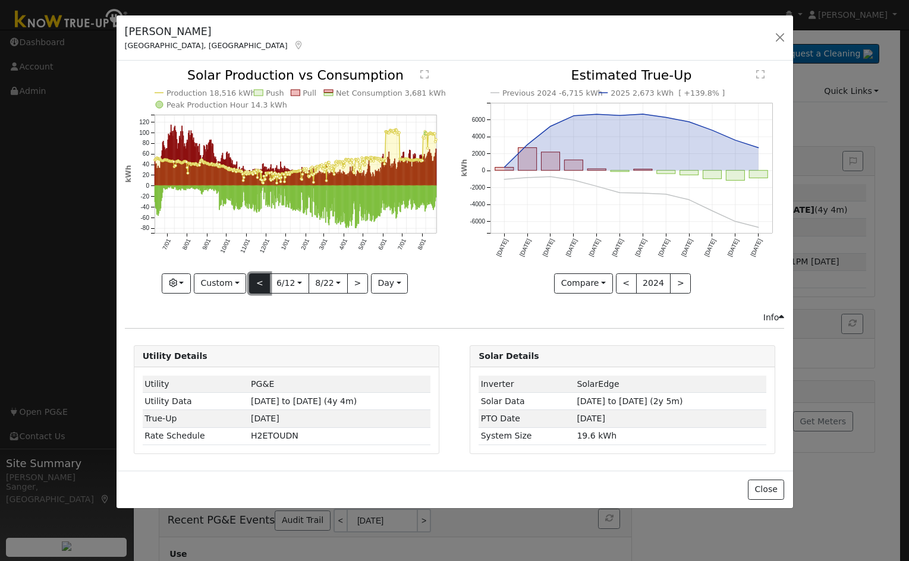
click at [259, 283] on button "<" at bounding box center [259, 283] width 21 height 20
type input "2023-04-02"
type input "2024-06-11"
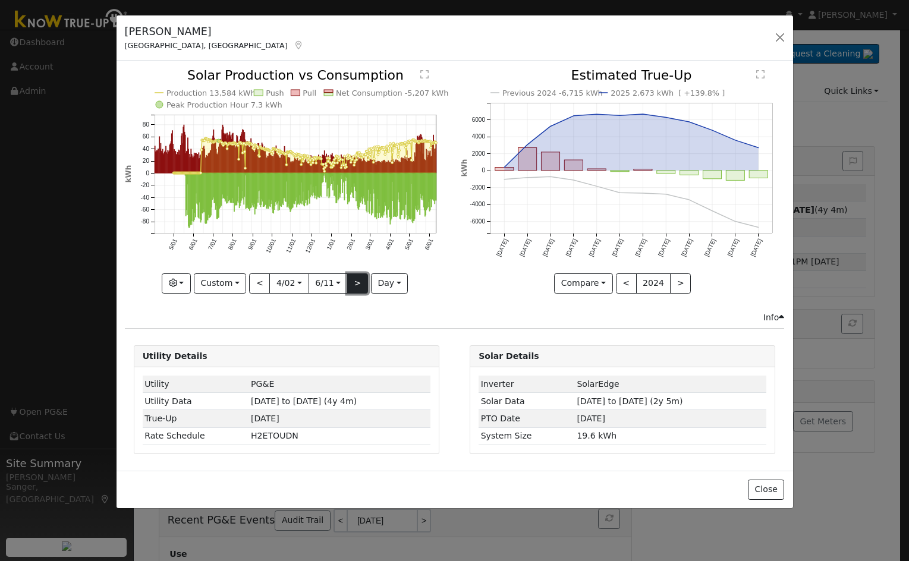
click at [357, 285] on button ">" at bounding box center [357, 283] width 21 height 20
type input "2024-06-12"
type input "2025-08-22"
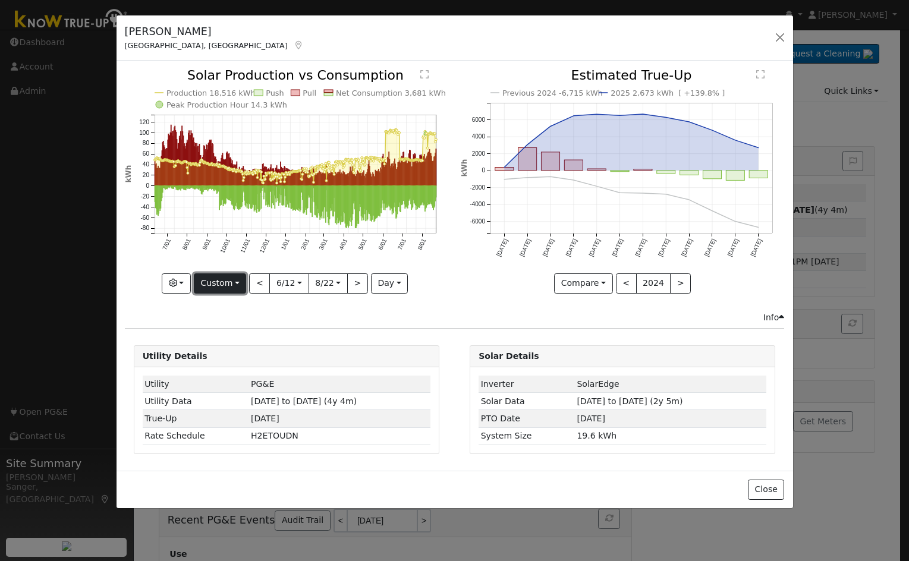
click at [226, 282] on button "Custom" at bounding box center [220, 283] width 53 height 20
click at [223, 342] on link "Month" at bounding box center [235, 341] width 83 height 17
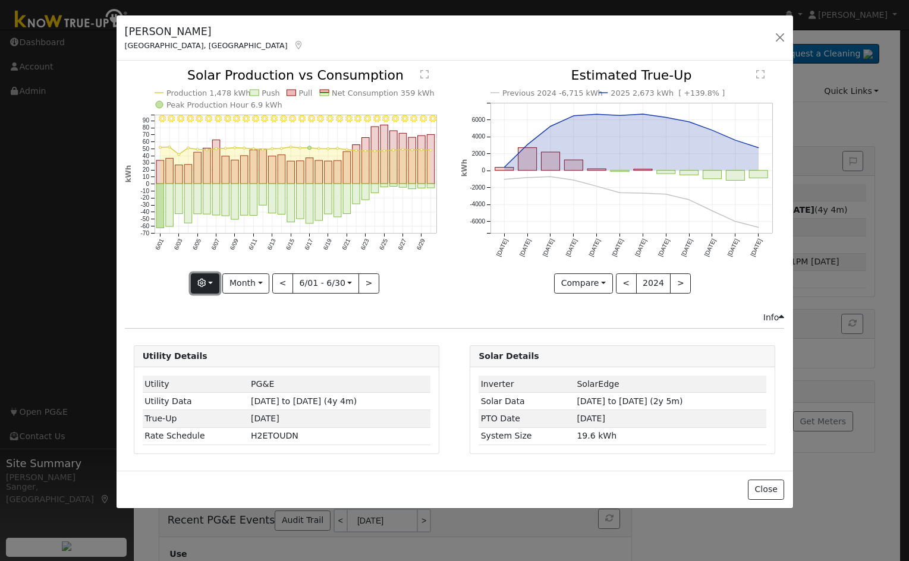
click at [209, 284] on button "button" at bounding box center [205, 283] width 29 height 20
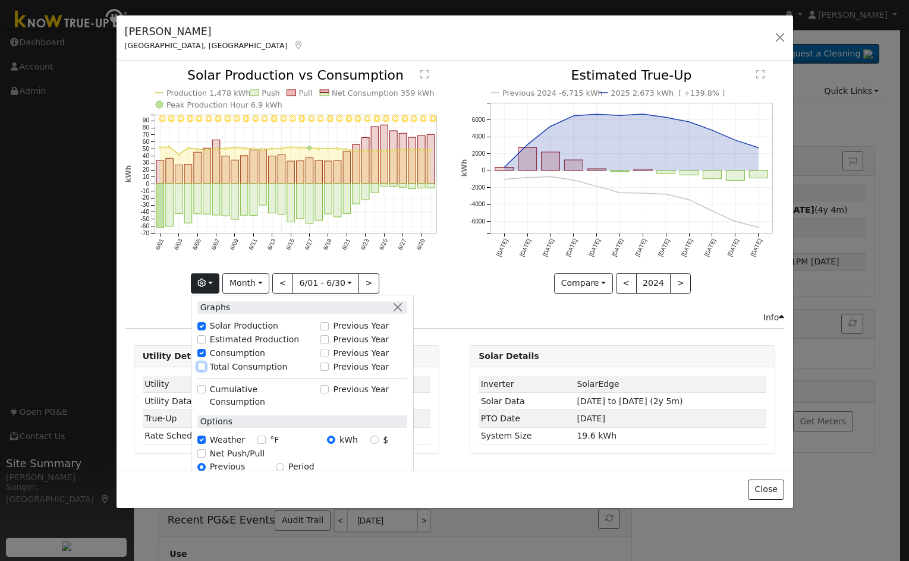
click at [200, 366] on input "Total Consumption" at bounding box center [201, 367] width 8 height 8
checkbox input "true"
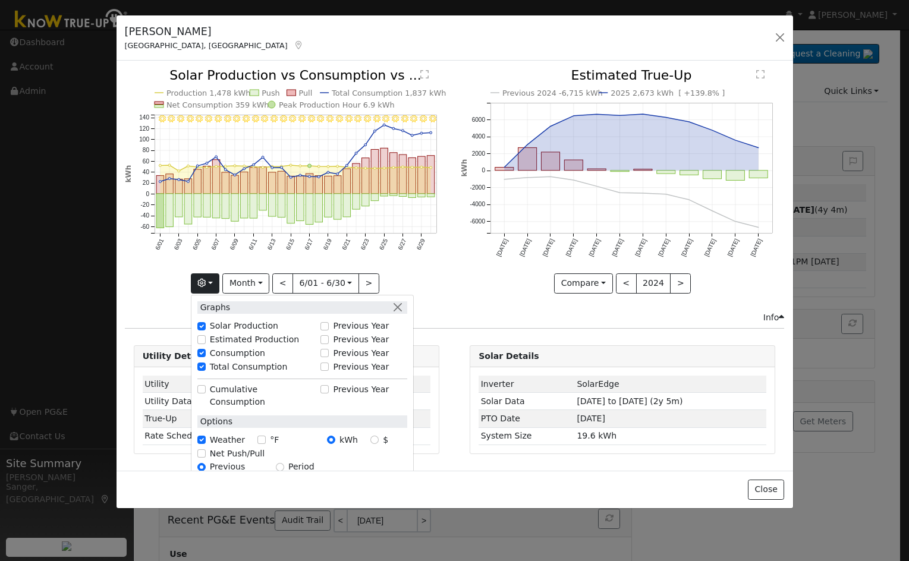
click at [439, 262] on icon "6/30 - Clear 6/29 - Clear 6/28 - Clear 6/27 - Clear 6/26 - Clear 6/25 - Clear 6…" at bounding box center [286, 180] width 323 height 223
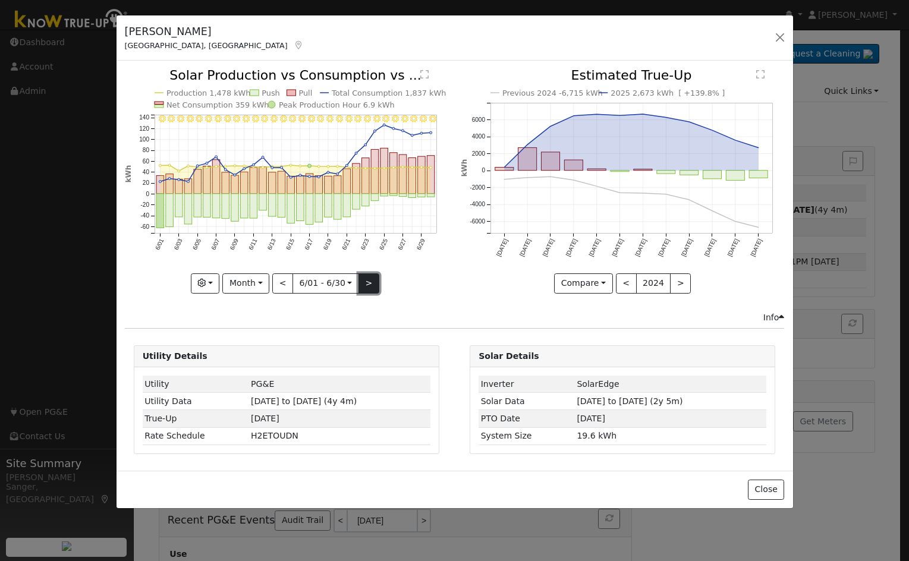
click at [361, 282] on button ">" at bounding box center [368, 283] width 21 height 20
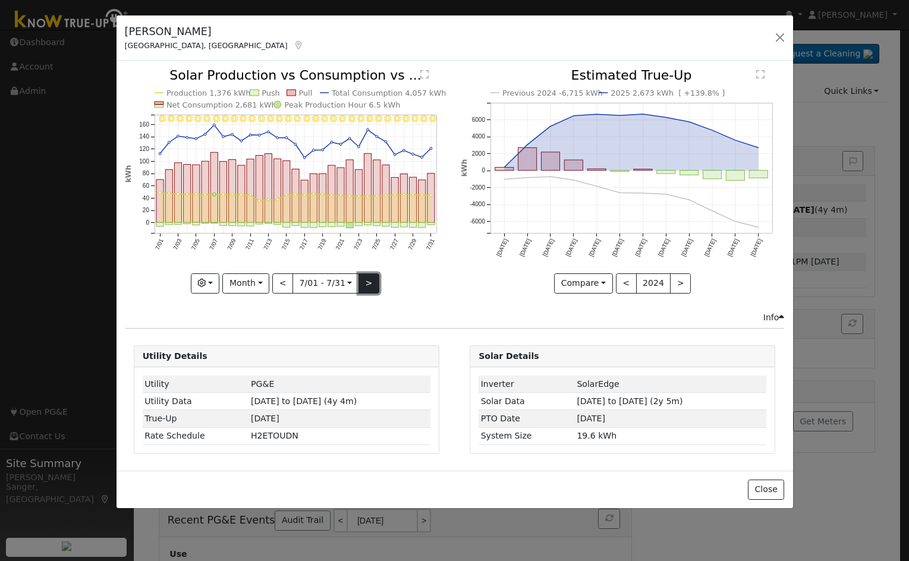
click at [361, 282] on button ">" at bounding box center [368, 283] width 21 height 20
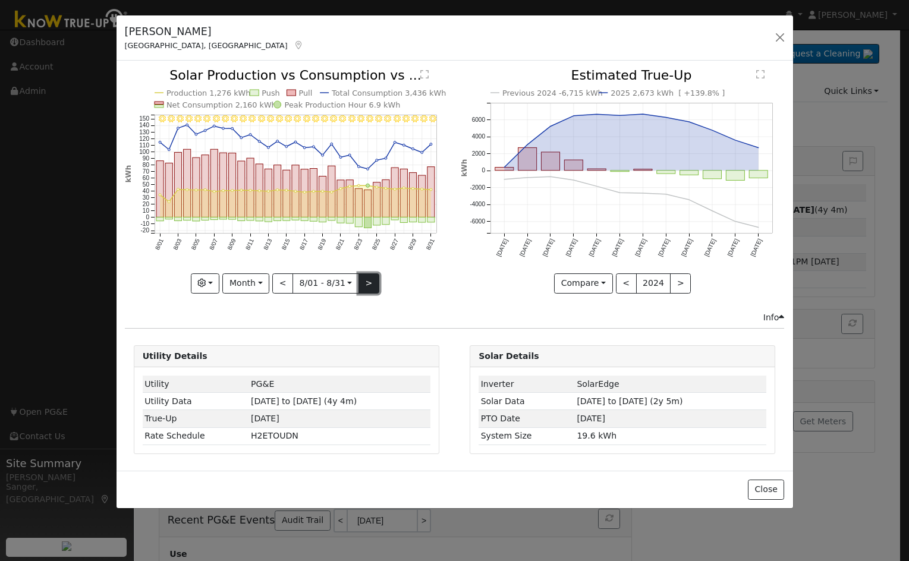
click at [361, 282] on button ">" at bounding box center [368, 283] width 21 height 20
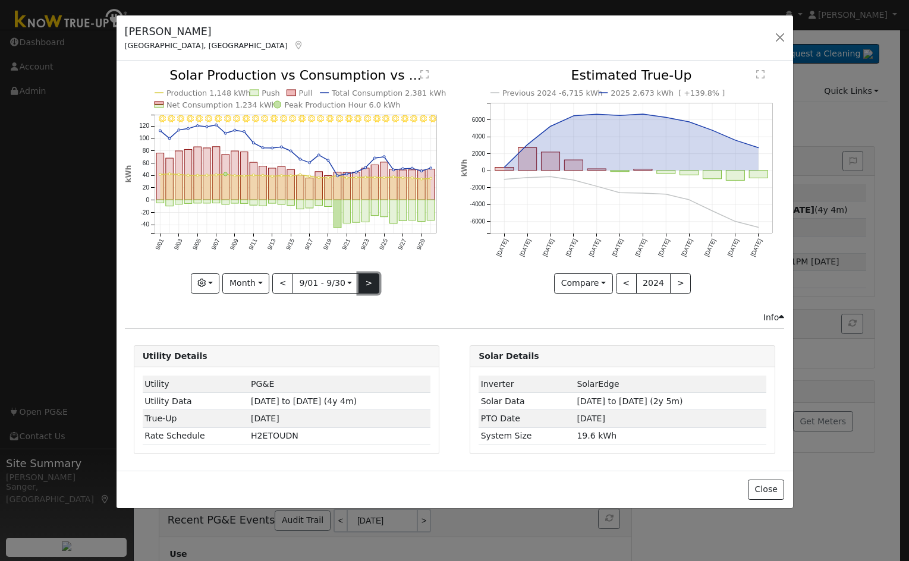
click at [361, 282] on button ">" at bounding box center [368, 283] width 21 height 20
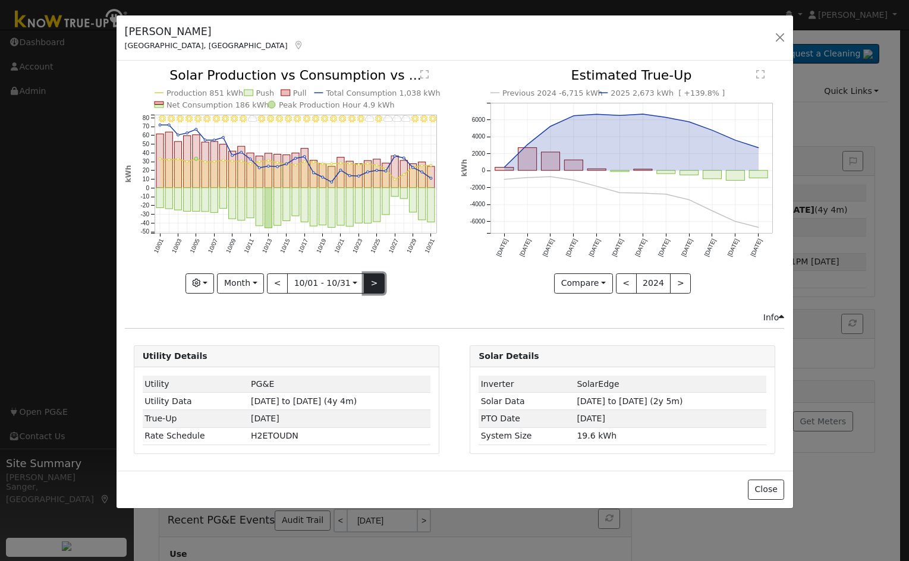
click at [367, 281] on button ">" at bounding box center [374, 283] width 21 height 20
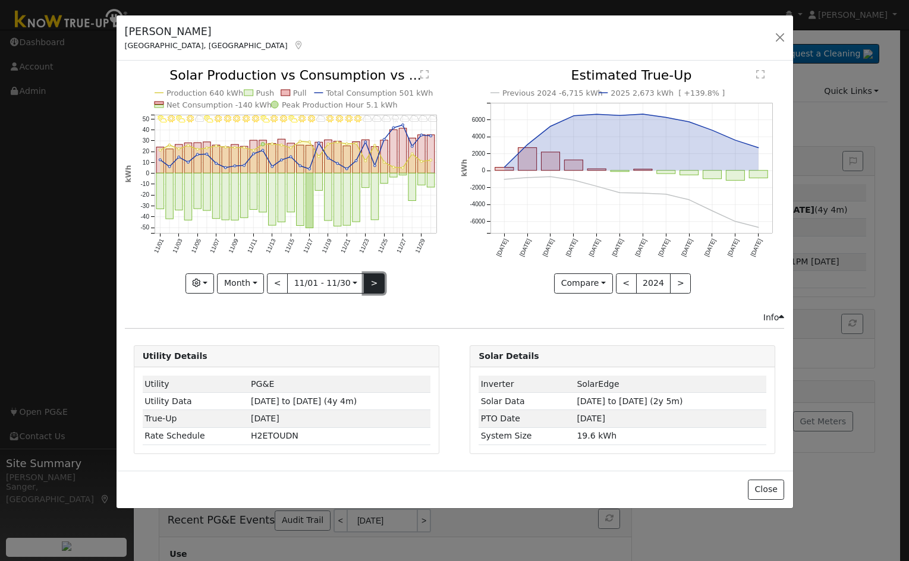
click at [367, 281] on button ">" at bounding box center [374, 283] width 21 height 20
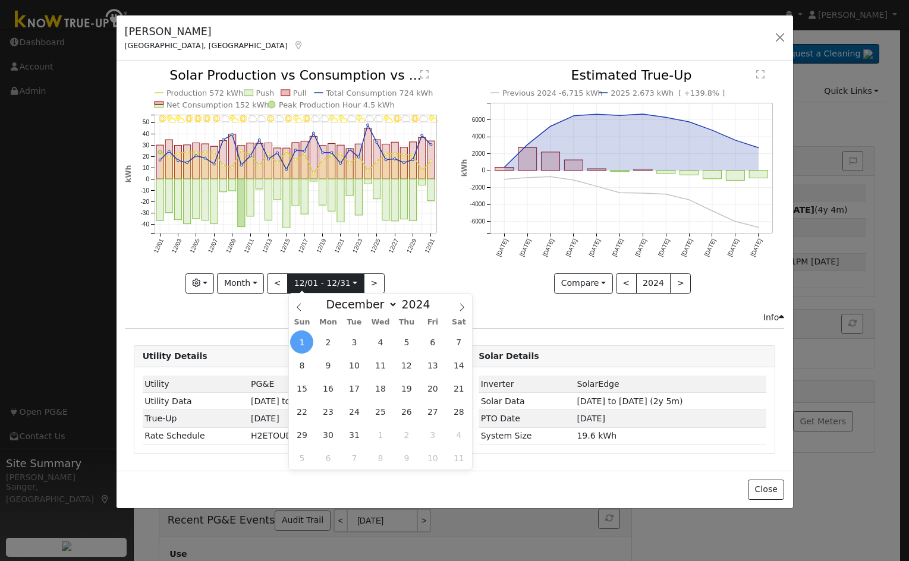
click at [329, 279] on input "2024-12-01" at bounding box center [326, 283] width 76 height 19
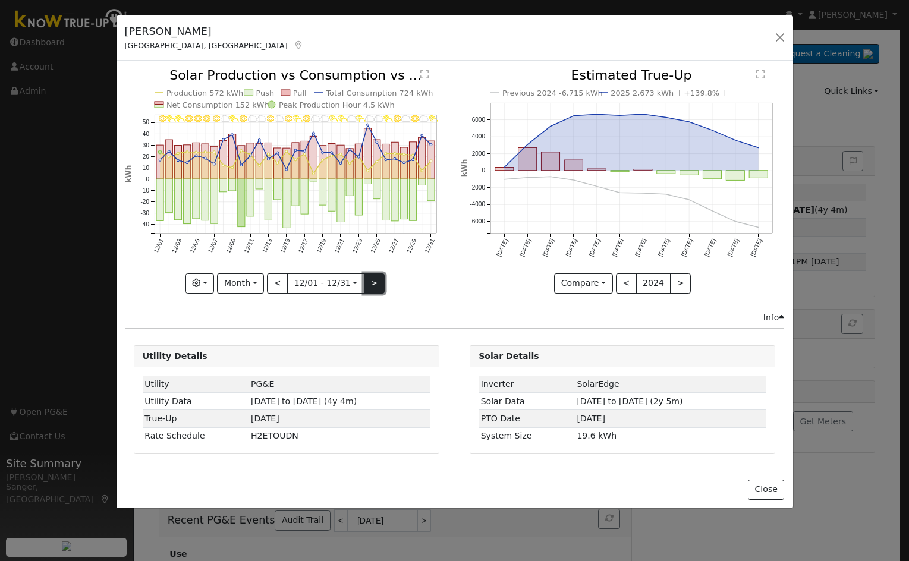
click at [368, 280] on button ">" at bounding box center [374, 283] width 21 height 20
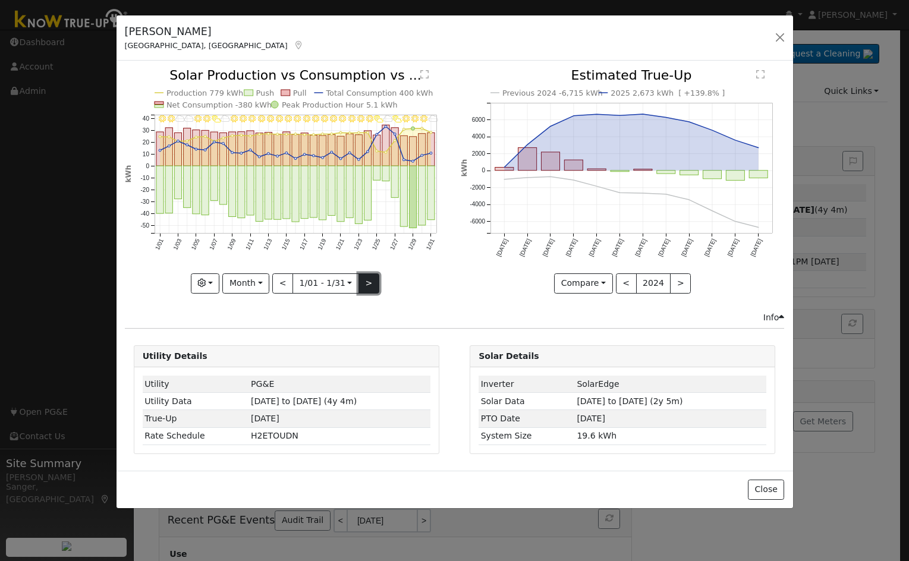
click at [366, 283] on button ">" at bounding box center [368, 283] width 21 height 20
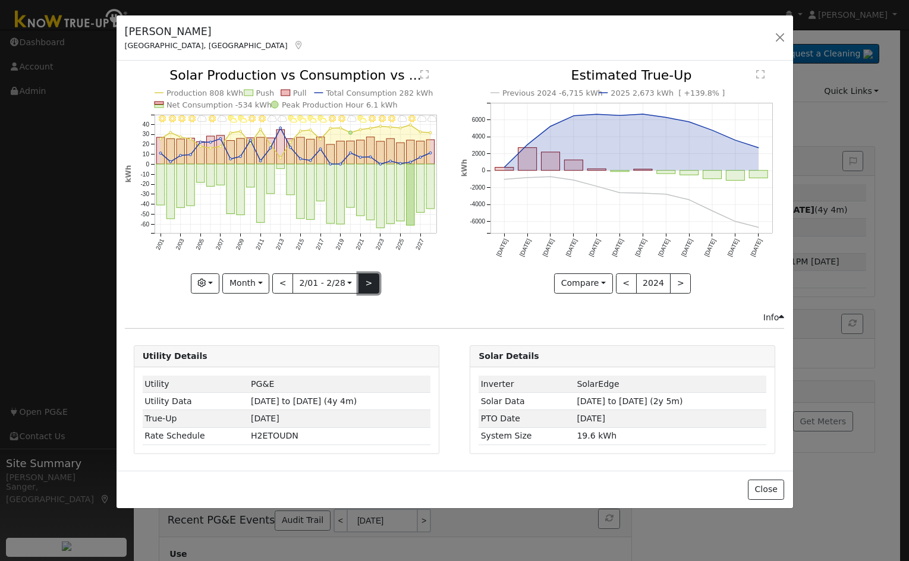
click at [366, 286] on button ">" at bounding box center [368, 283] width 21 height 20
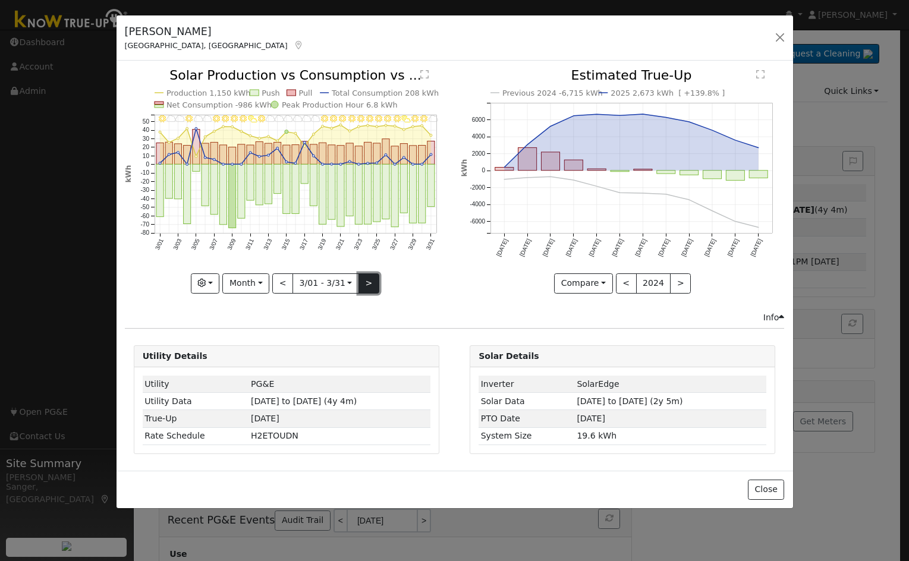
click at [366, 286] on button ">" at bounding box center [368, 283] width 21 height 20
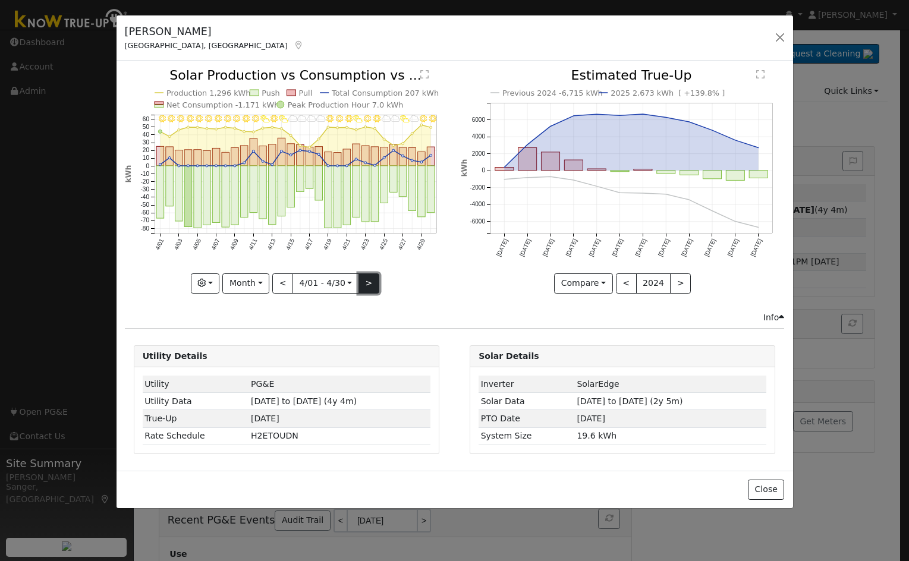
click at [366, 286] on button ">" at bounding box center [368, 283] width 21 height 20
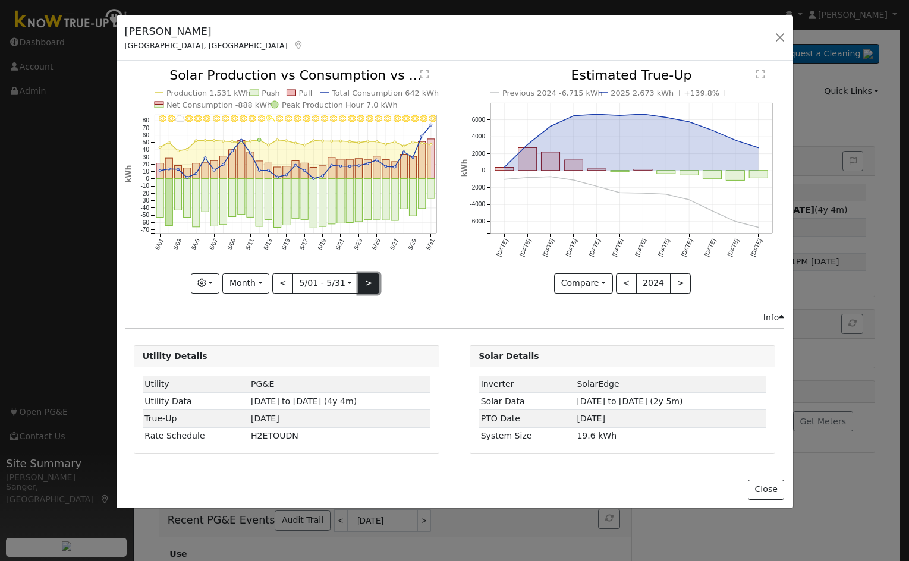
click at [366, 286] on button ">" at bounding box center [368, 283] width 21 height 20
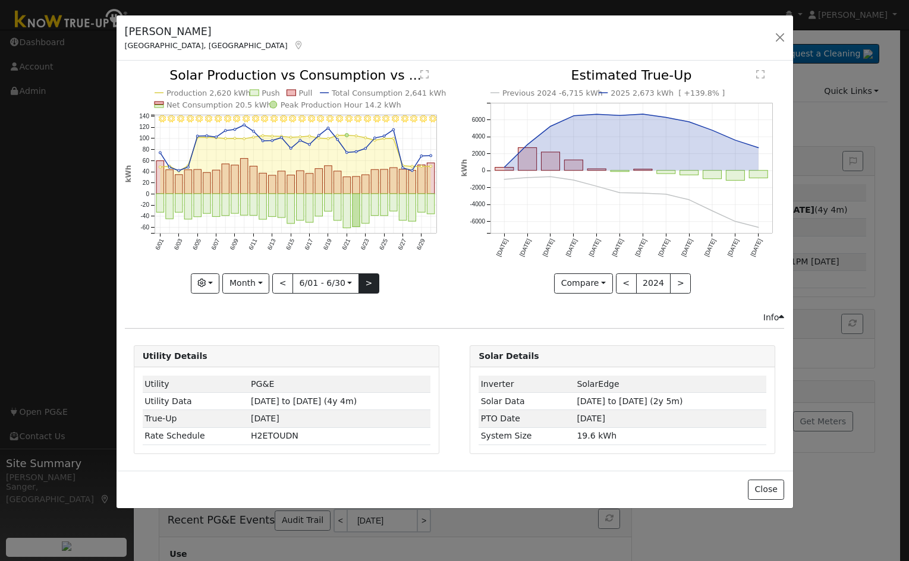
click at [366, 286] on div "6/30 - Clear 6/29 - Clear 6/28 - Clear 6/27 - Clear 6/26 - Clear 6/25 - Clear 6…" at bounding box center [286, 181] width 323 height 224
click at [366, 286] on button ">" at bounding box center [368, 283] width 21 height 20
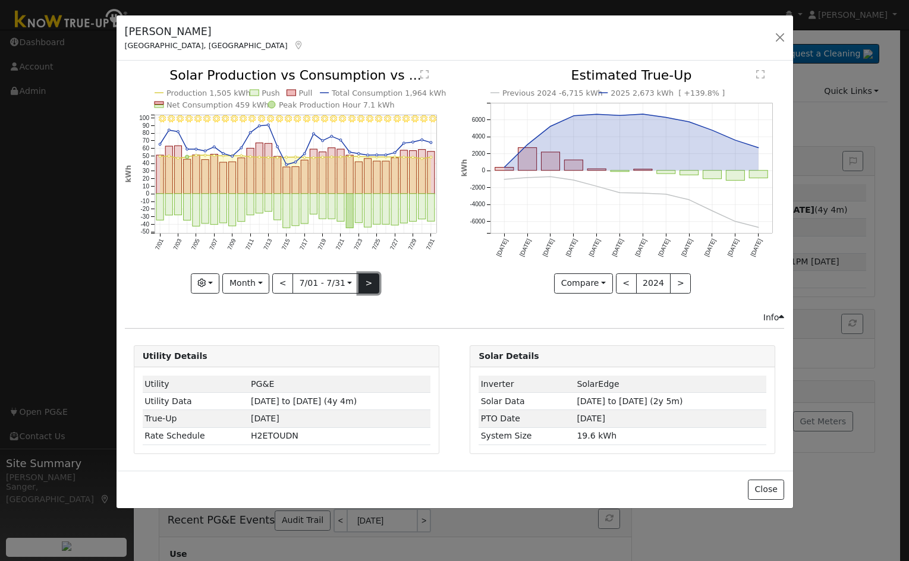
click at [366, 286] on button ">" at bounding box center [368, 283] width 21 height 20
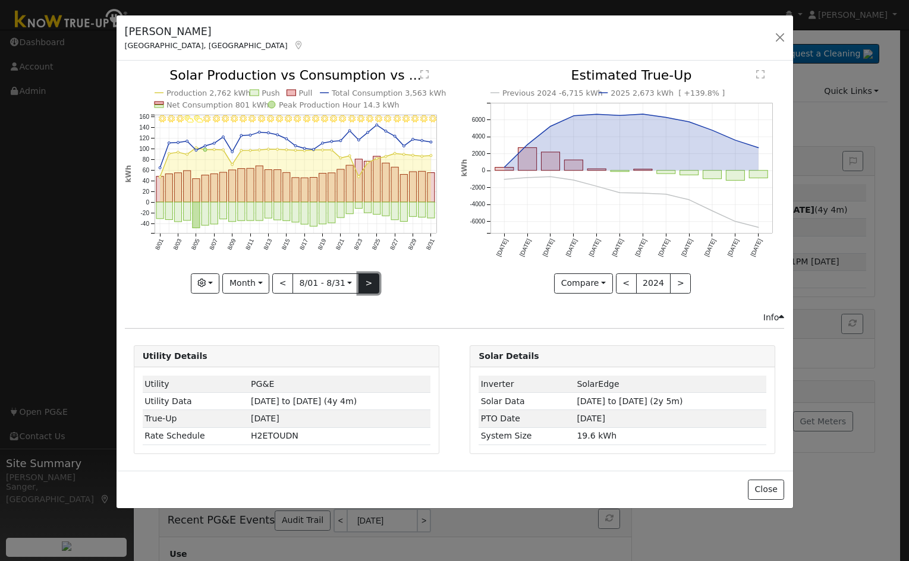
click at [366, 286] on button ">" at bounding box center [368, 283] width 21 height 20
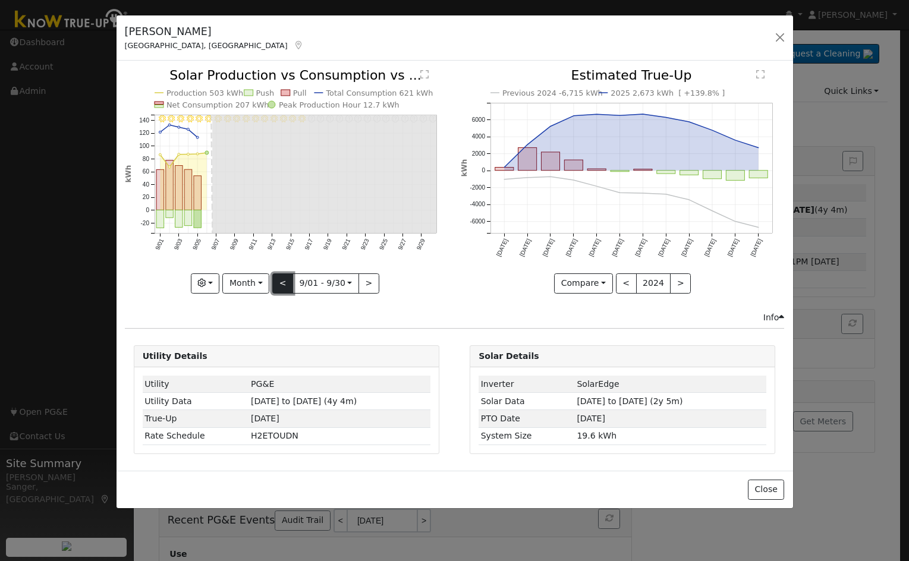
click at [280, 287] on button "<" at bounding box center [282, 283] width 21 height 20
type input "2025-08-01"
